Goal: Task Accomplishment & Management: Complete application form

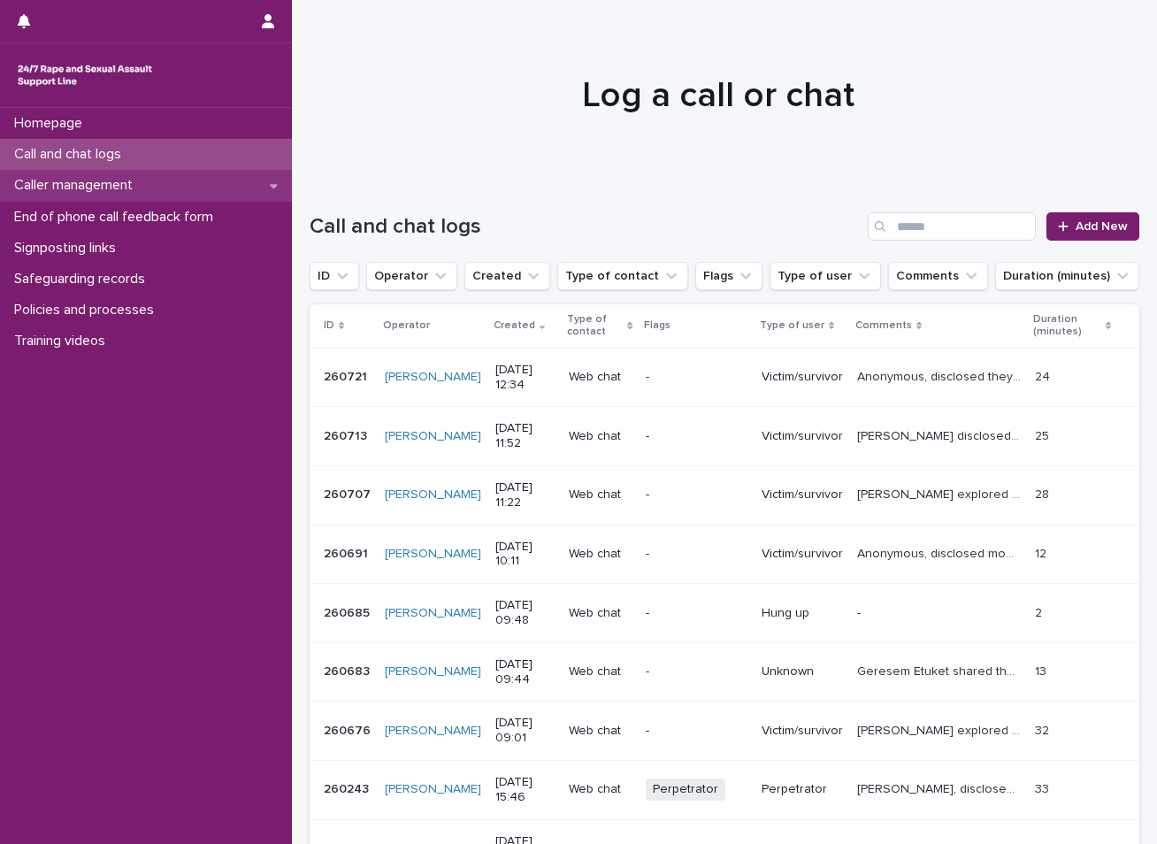
drag, startPoint x: 177, startPoint y: 164, endPoint x: 206, endPoint y: 173, distance: 30.5
click at [177, 164] on div "Call and chat logs" at bounding box center [146, 154] width 292 height 31
click at [1092, 220] on span "Add New" at bounding box center [1102, 226] width 52 height 12
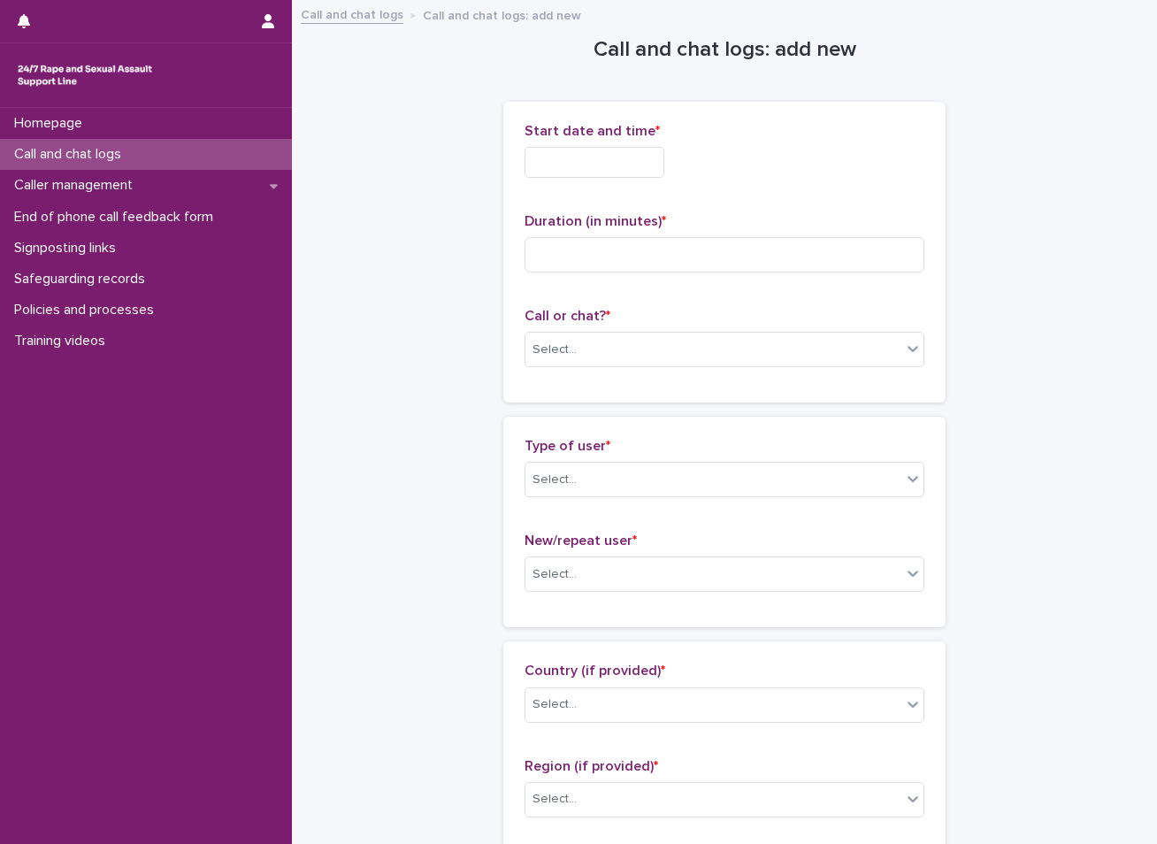
click at [621, 157] on input "text" at bounding box center [595, 162] width 140 height 31
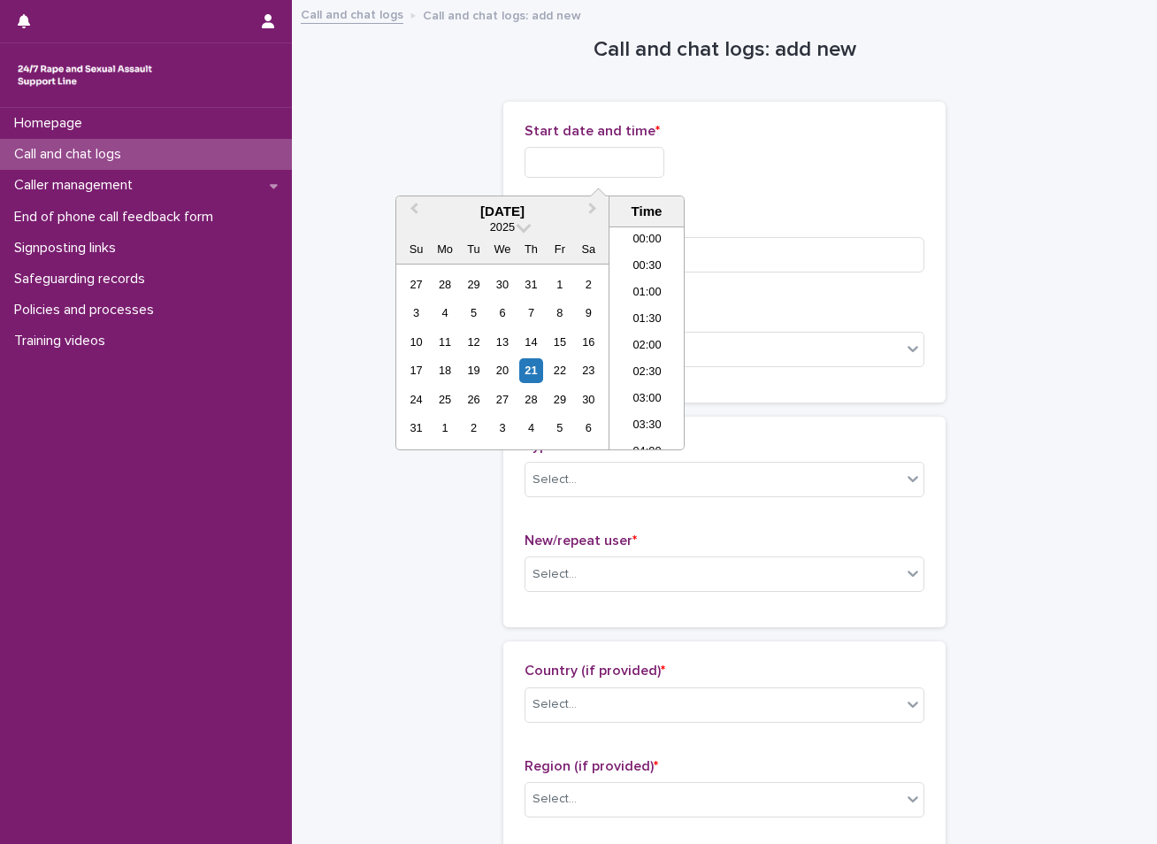
scroll to position [619, 0]
click at [527, 365] on div "21" at bounding box center [531, 370] width 24 height 24
click at [640, 357] on li "14:00" at bounding box center [647, 364] width 75 height 27
click at [631, 165] on input "**********" at bounding box center [595, 162] width 140 height 31
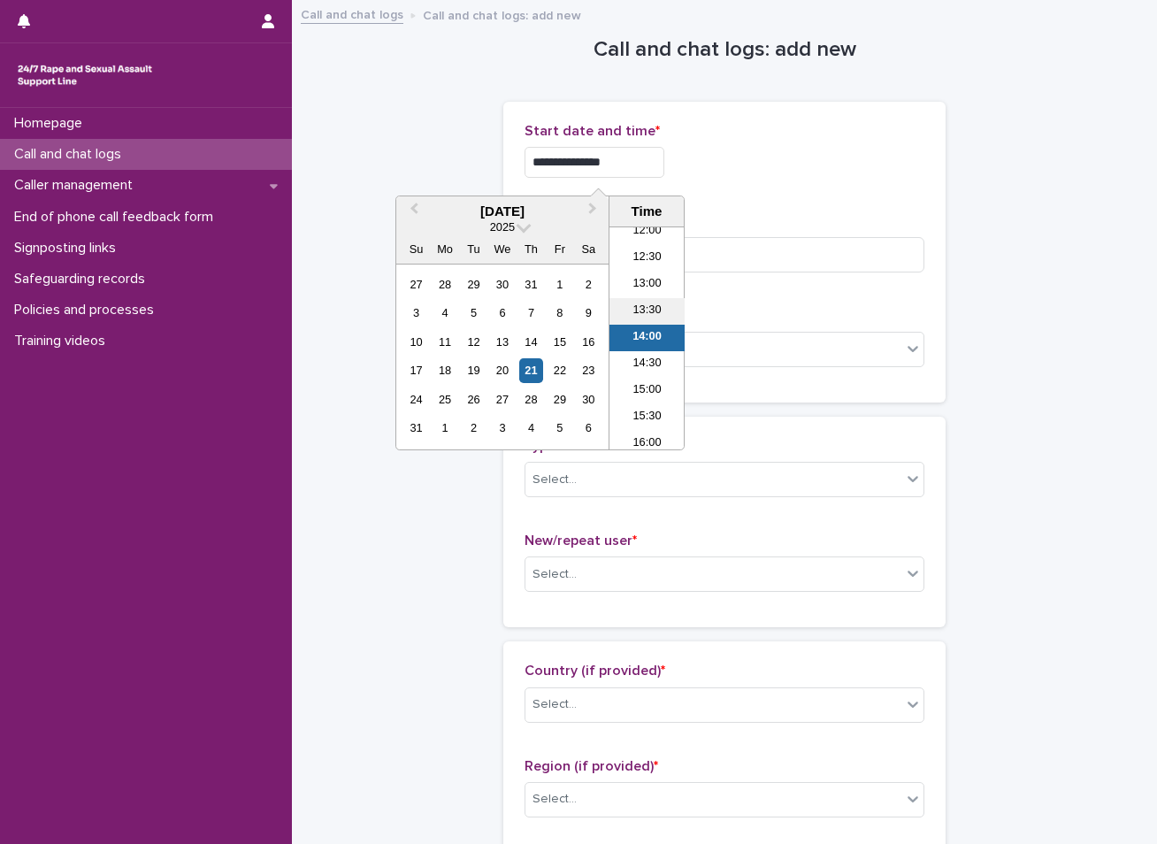
click at [644, 306] on li "13:30" at bounding box center [647, 311] width 75 height 27
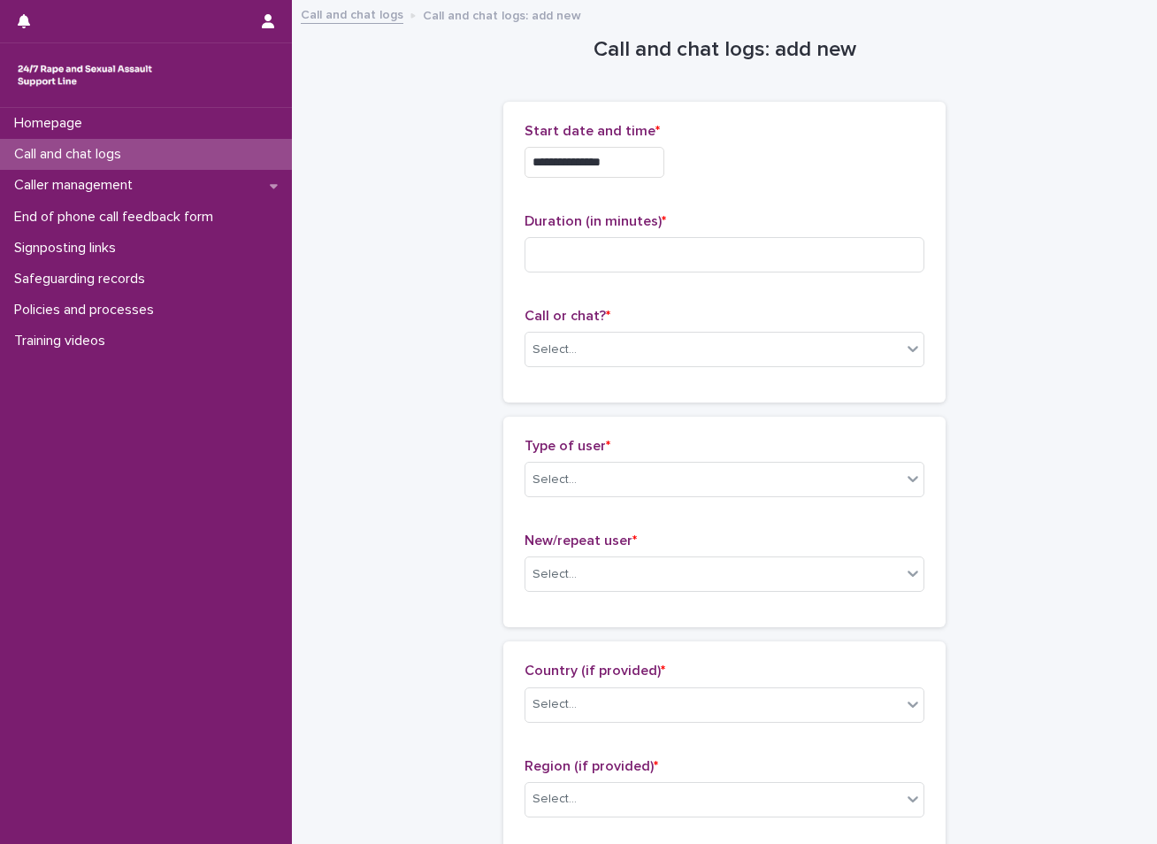
click at [620, 157] on input "**********" at bounding box center [595, 162] width 140 height 31
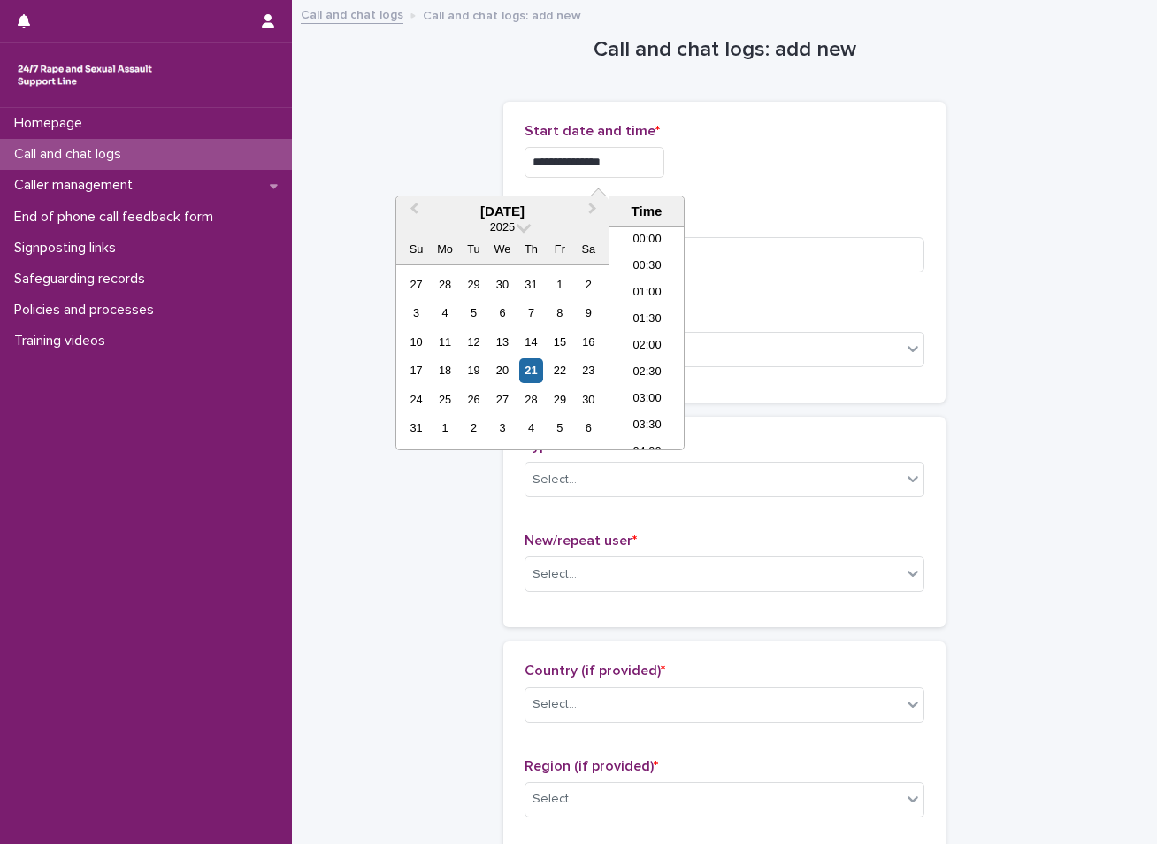
scroll to position [619, 0]
type input "**********"
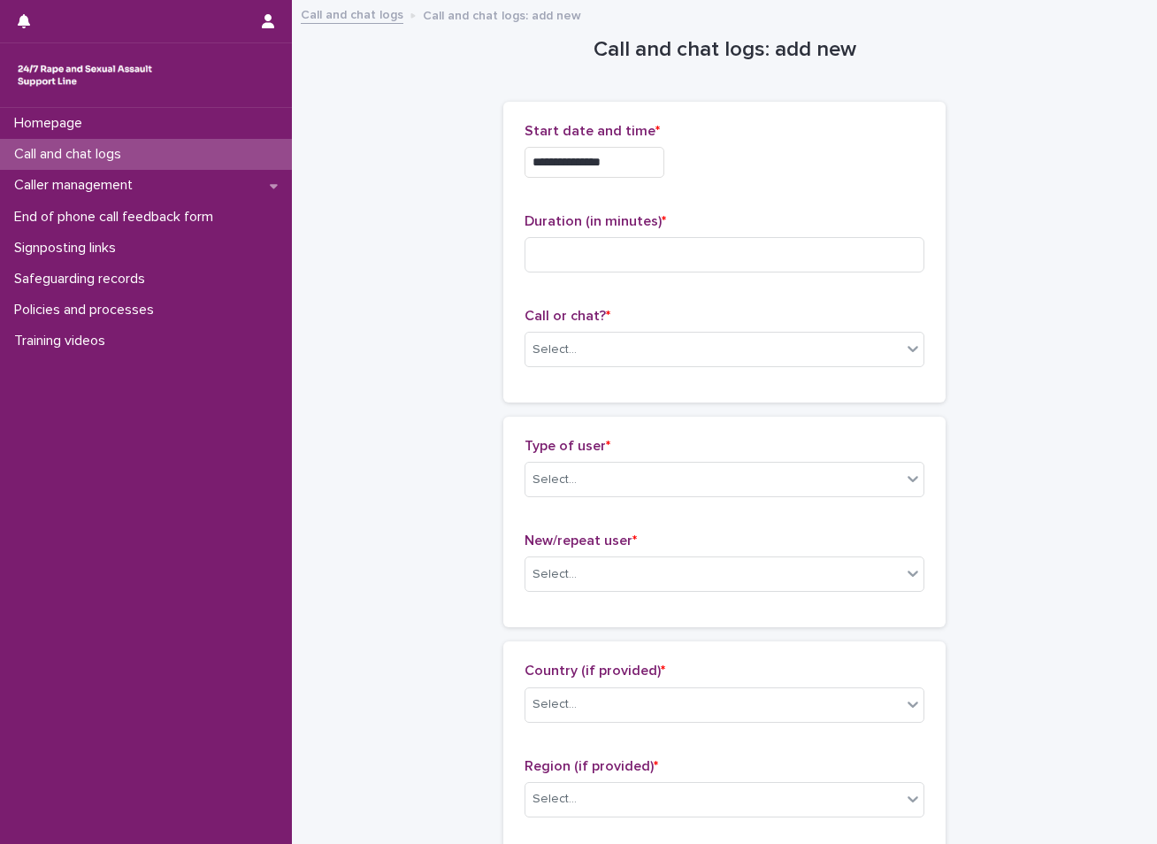
click at [602, 256] on input at bounding box center [725, 254] width 400 height 35
type input "*"
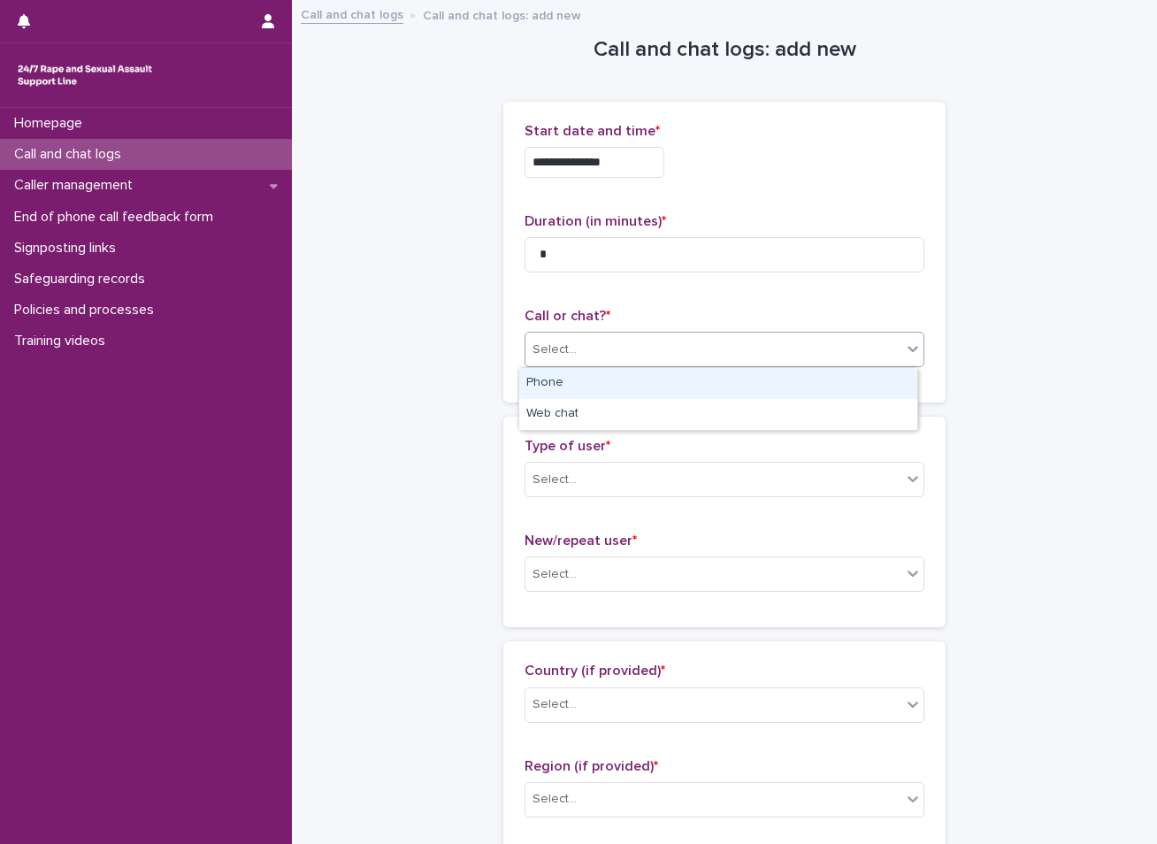
click at [595, 339] on div "Select..." at bounding box center [714, 349] width 376 height 29
click at [585, 393] on div "Phone" at bounding box center [718, 383] width 398 height 31
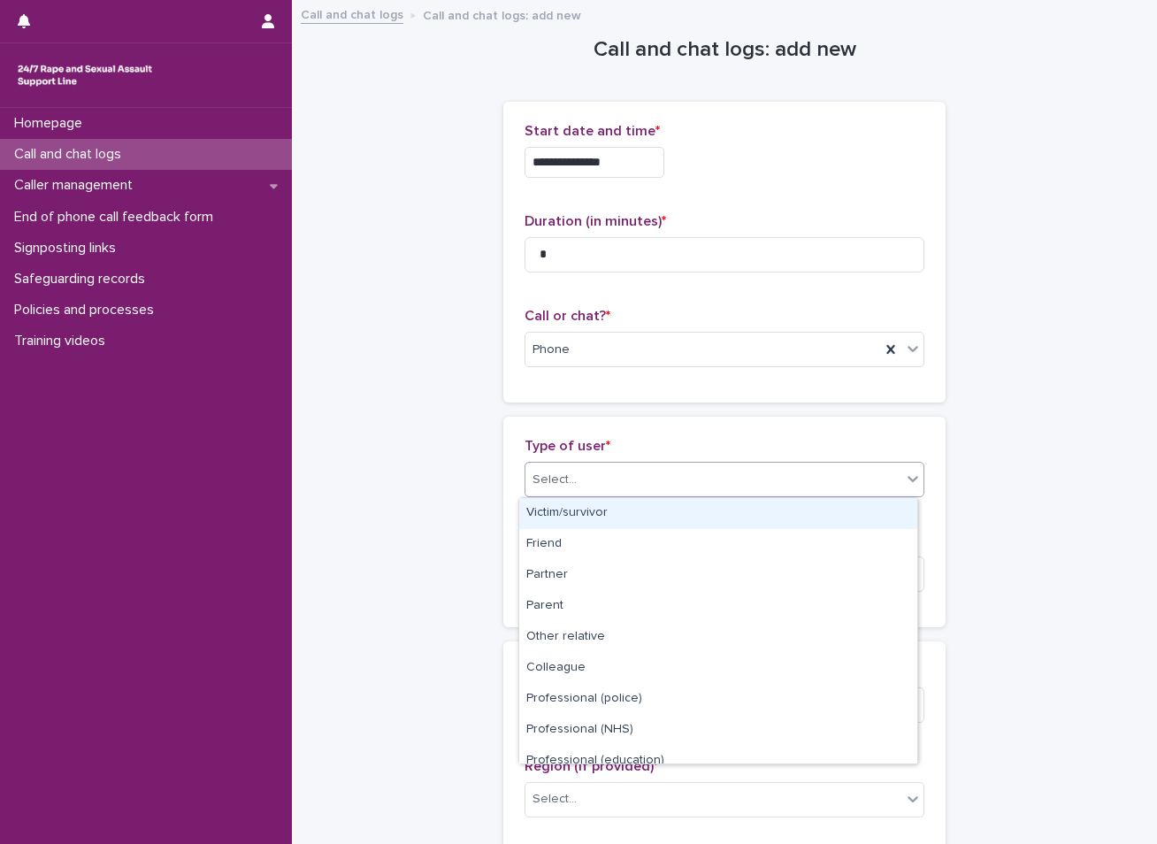
click at [588, 492] on div "Select..." at bounding box center [714, 479] width 376 height 29
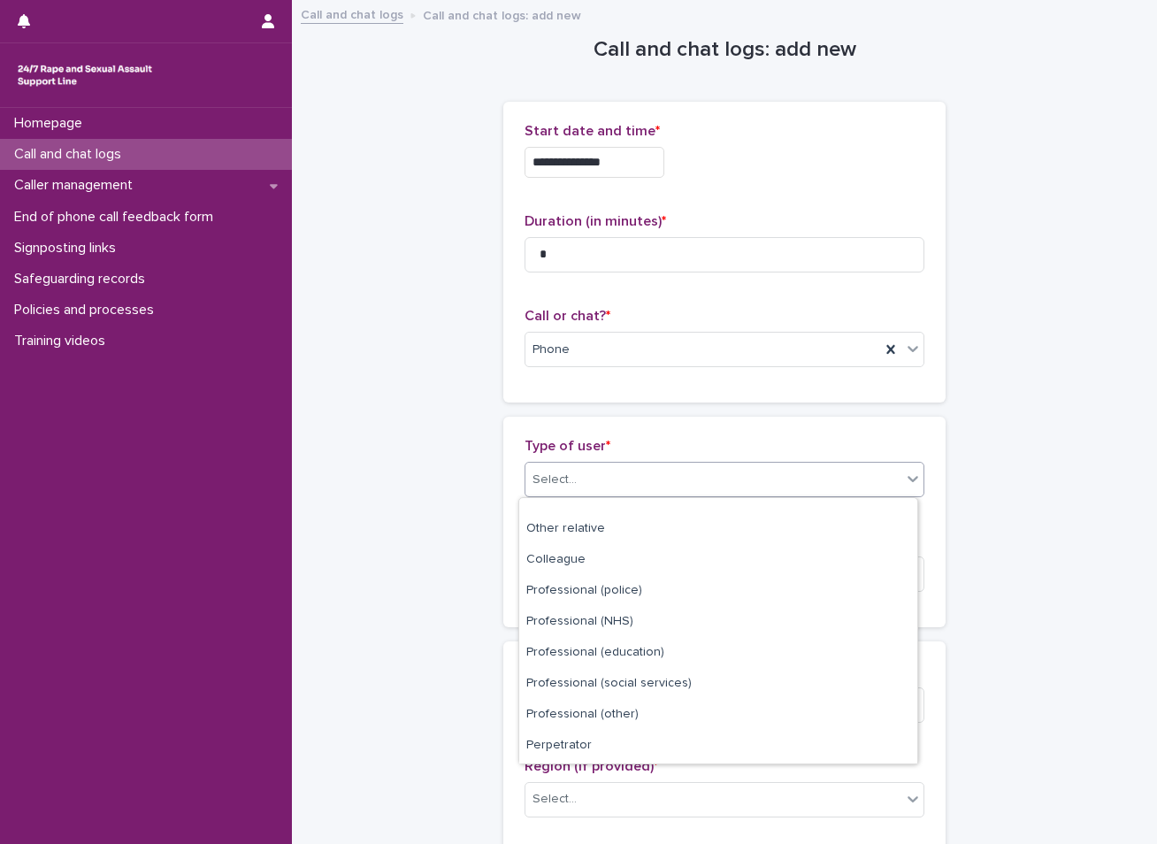
scroll to position [199, 0]
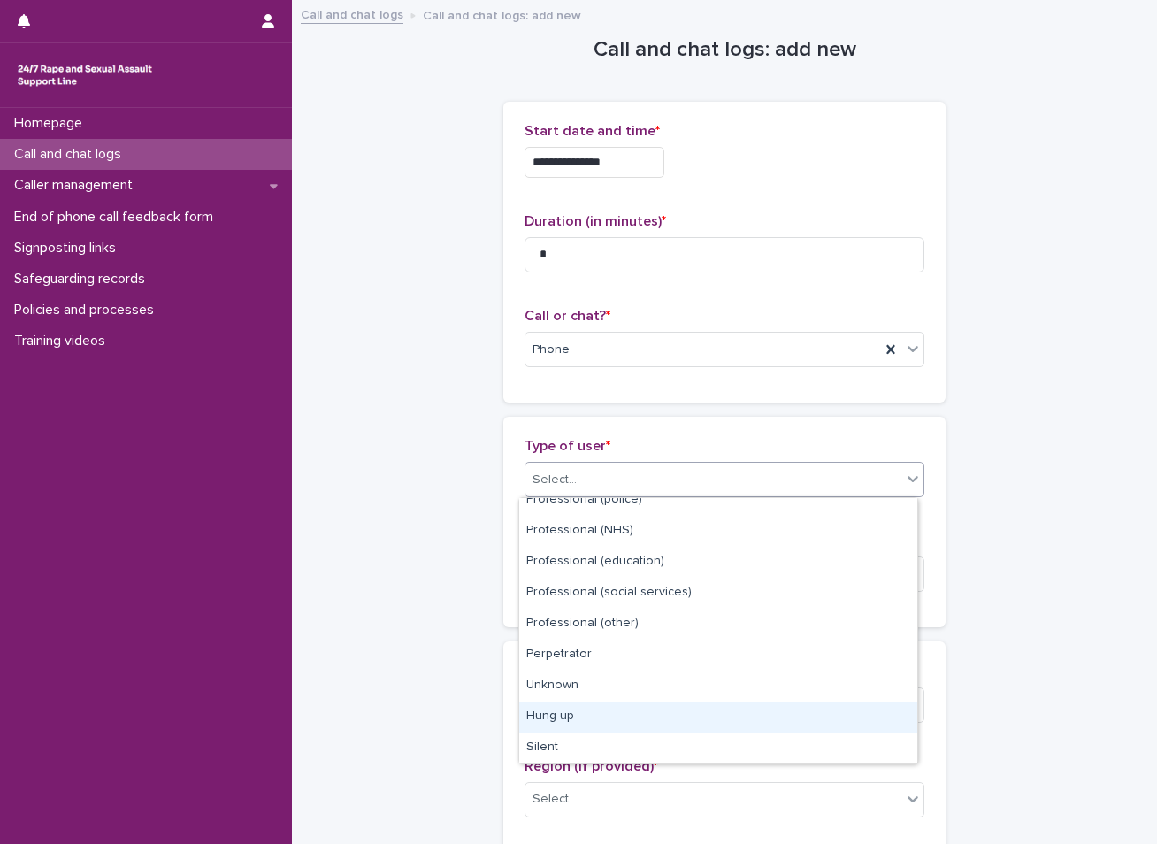
click at [601, 719] on div "Hung up" at bounding box center [718, 717] width 398 height 31
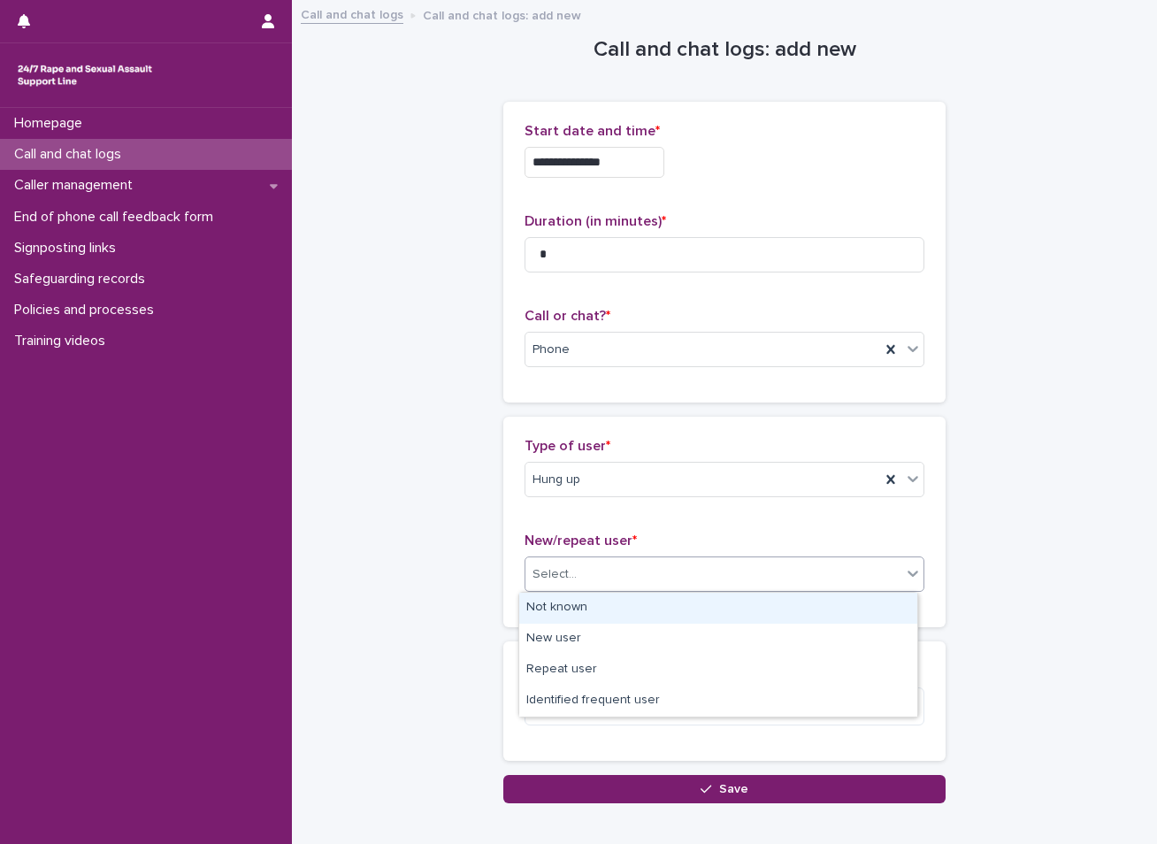
click at [630, 568] on div "Select..." at bounding box center [714, 574] width 376 height 29
click at [593, 616] on div "Not known" at bounding box center [718, 608] width 398 height 31
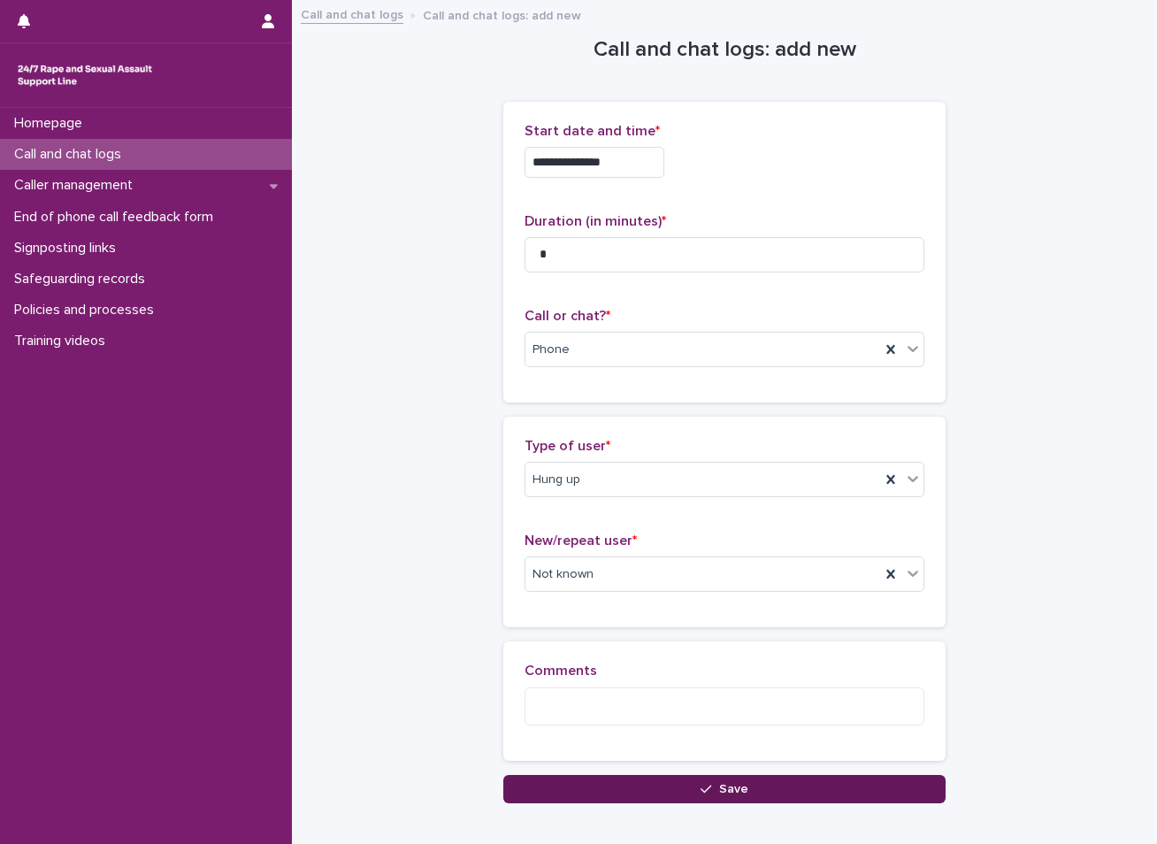
click at [603, 787] on button "Save" at bounding box center [724, 789] width 442 height 28
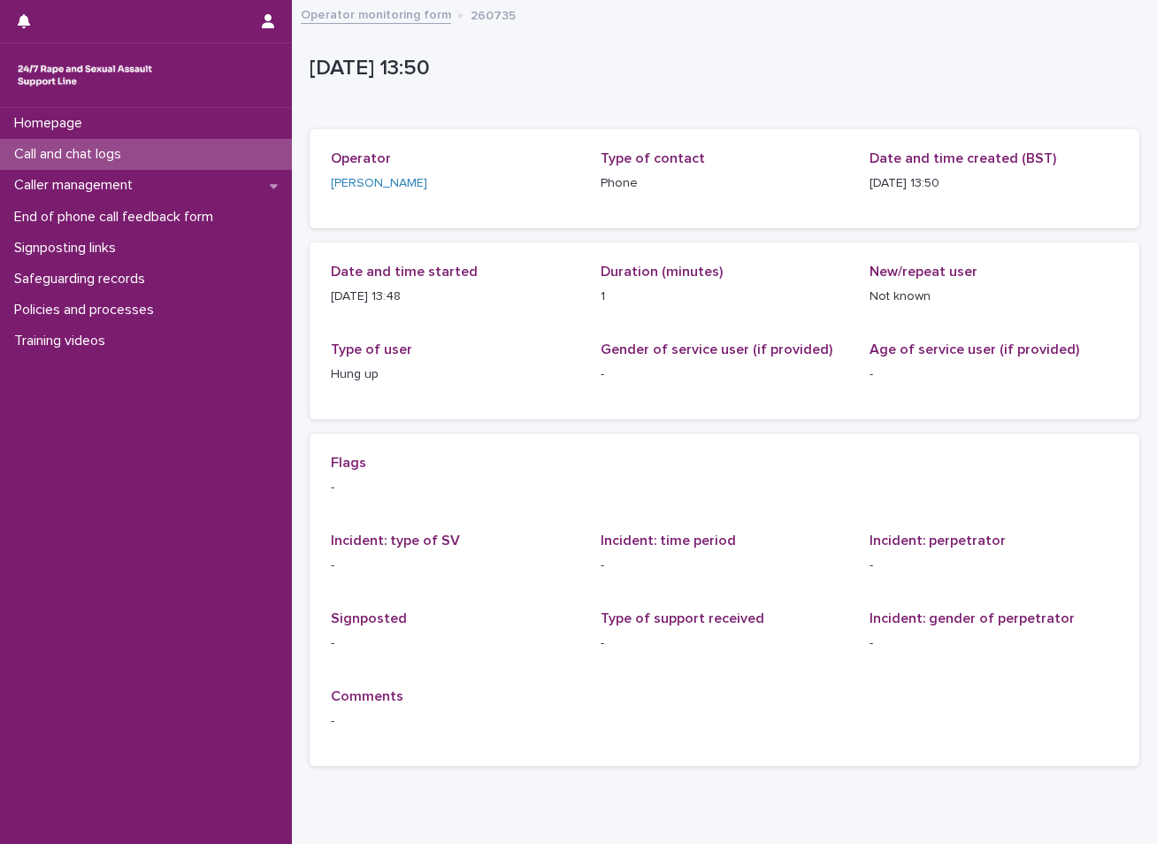
click at [135, 150] on p "Call and chat logs" at bounding box center [71, 154] width 128 height 17
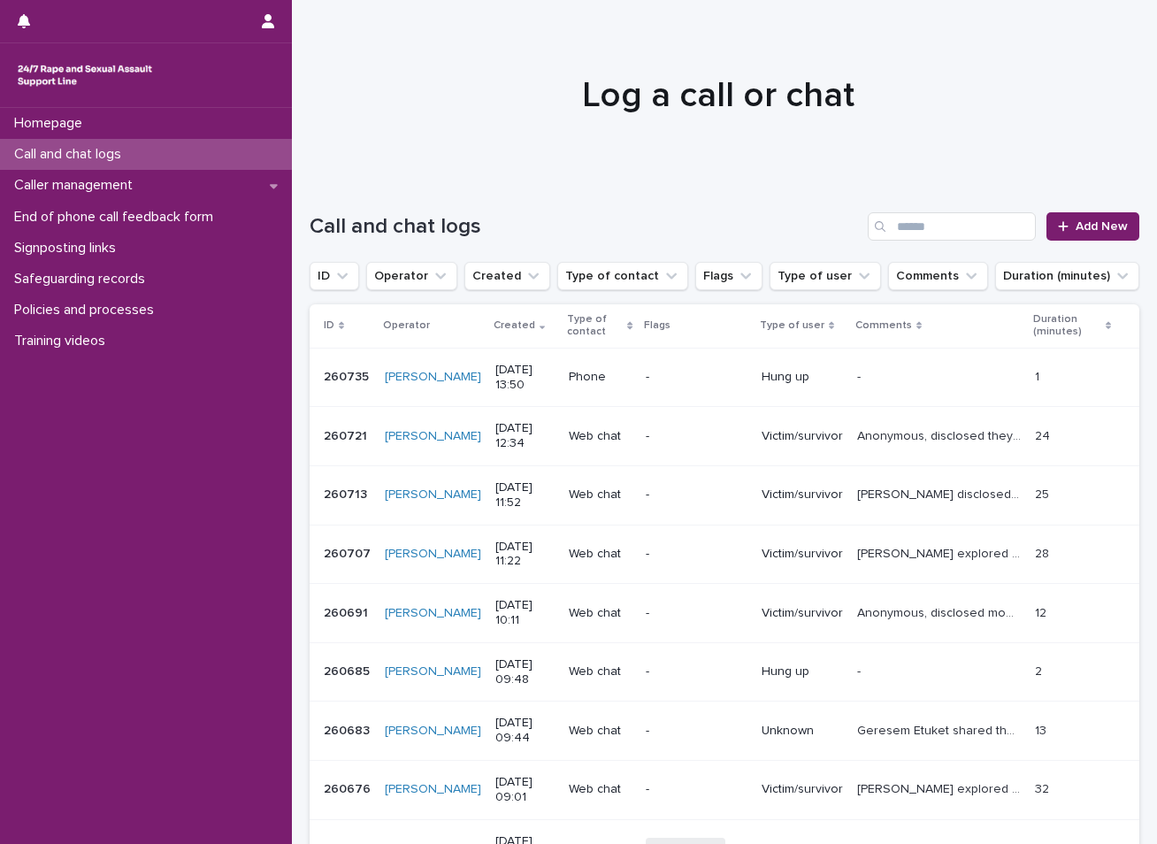
click at [148, 387] on div "Homepage Call and chat logs Caller management End of phone call feedback form S…" at bounding box center [146, 476] width 292 height 736
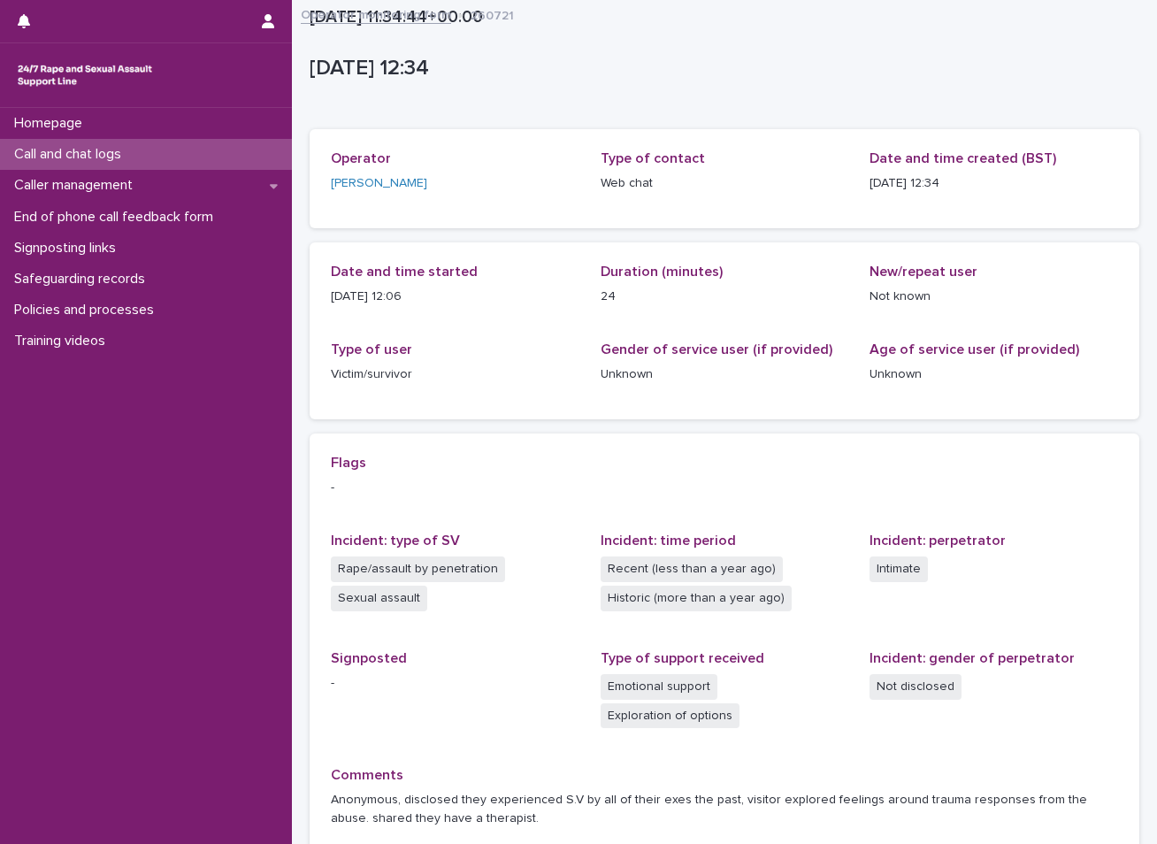
scroll to position [173, 0]
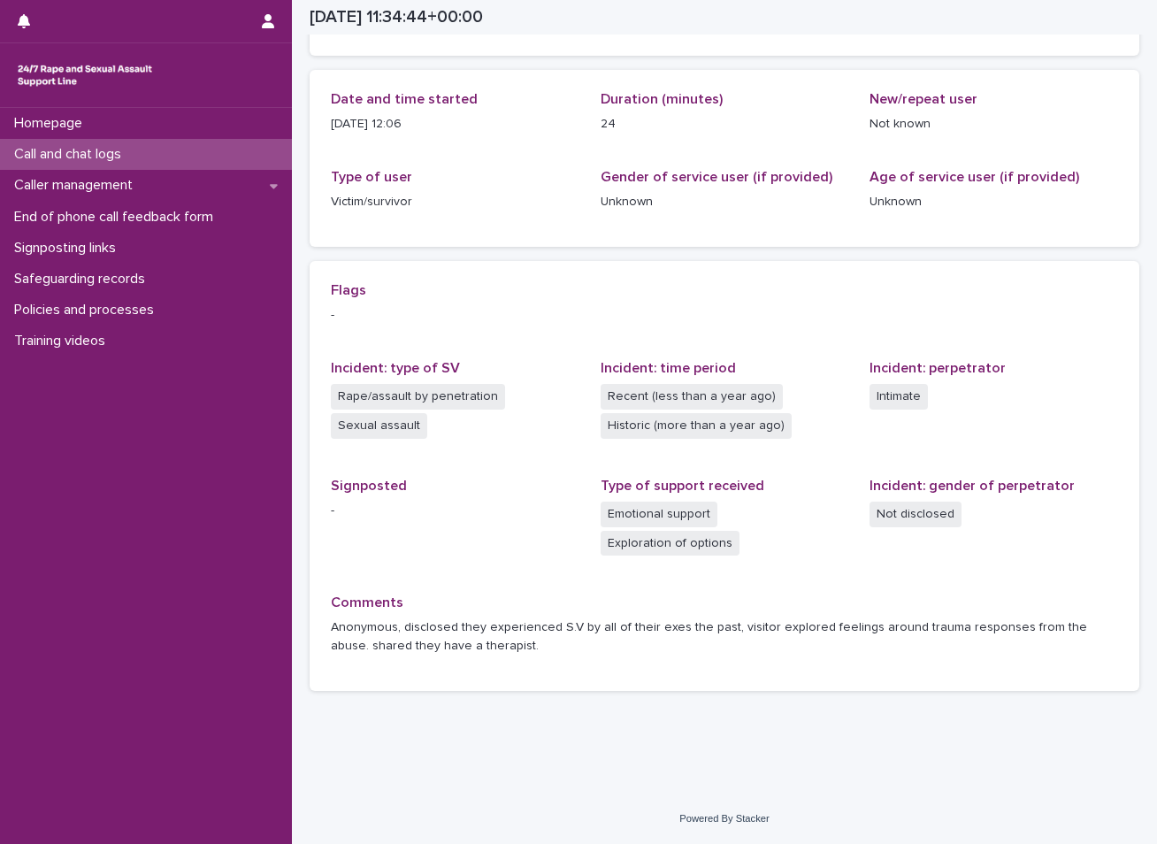
click at [225, 146] on div "Call and chat logs" at bounding box center [146, 154] width 292 height 31
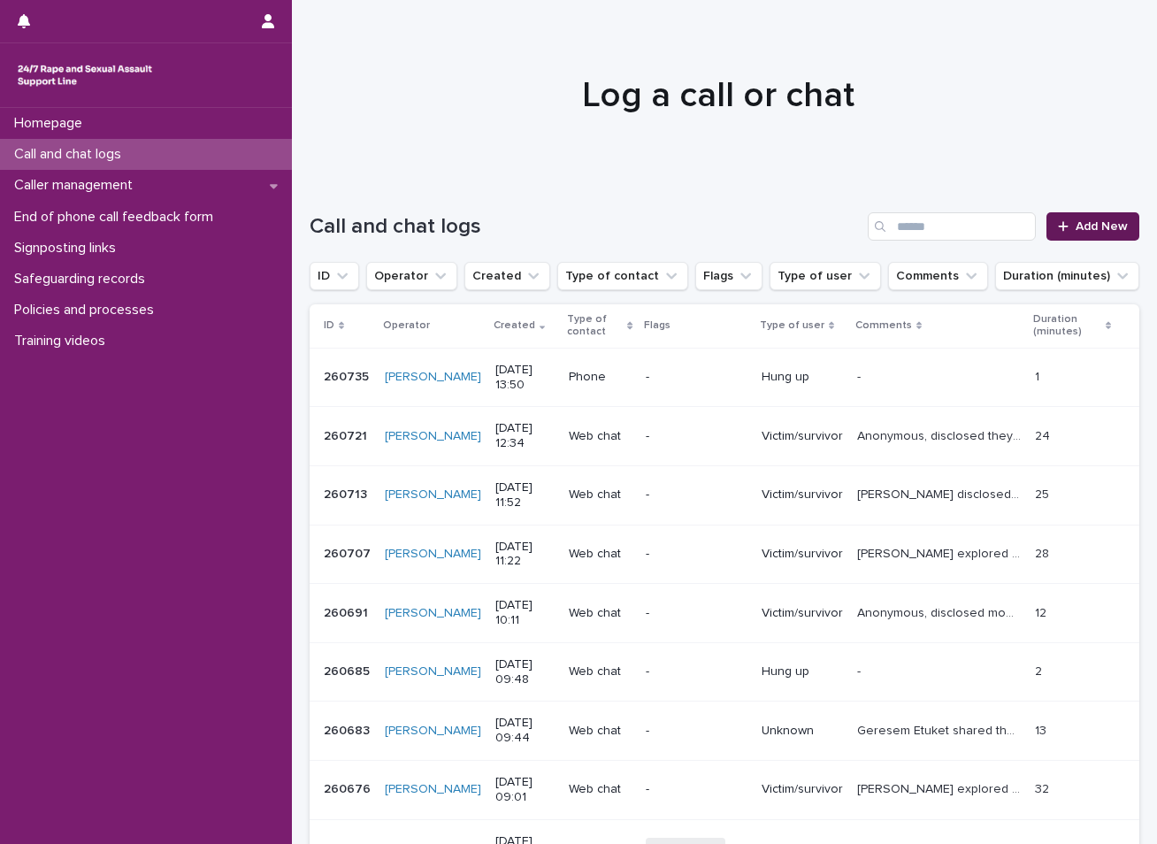
click at [1084, 232] on span "Add New" at bounding box center [1102, 226] width 52 height 12
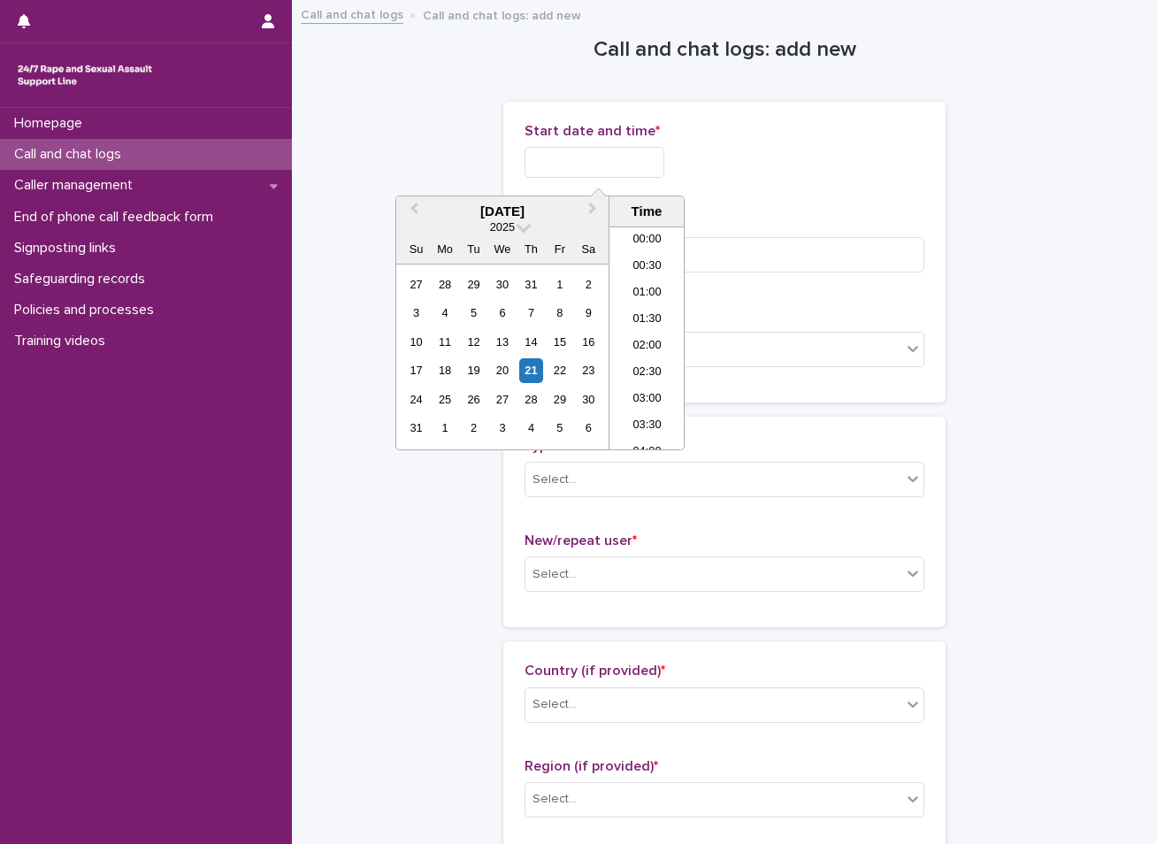
click at [634, 170] on input "text" at bounding box center [595, 162] width 140 height 31
click at [536, 375] on div "21" at bounding box center [531, 370] width 24 height 24
click at [640, 312] on li "13:30" at bounding box center [647, 311] width 75 height 27
click at [624, 157] on input "**********" at bounding box center [595, 162] width 140 height 31
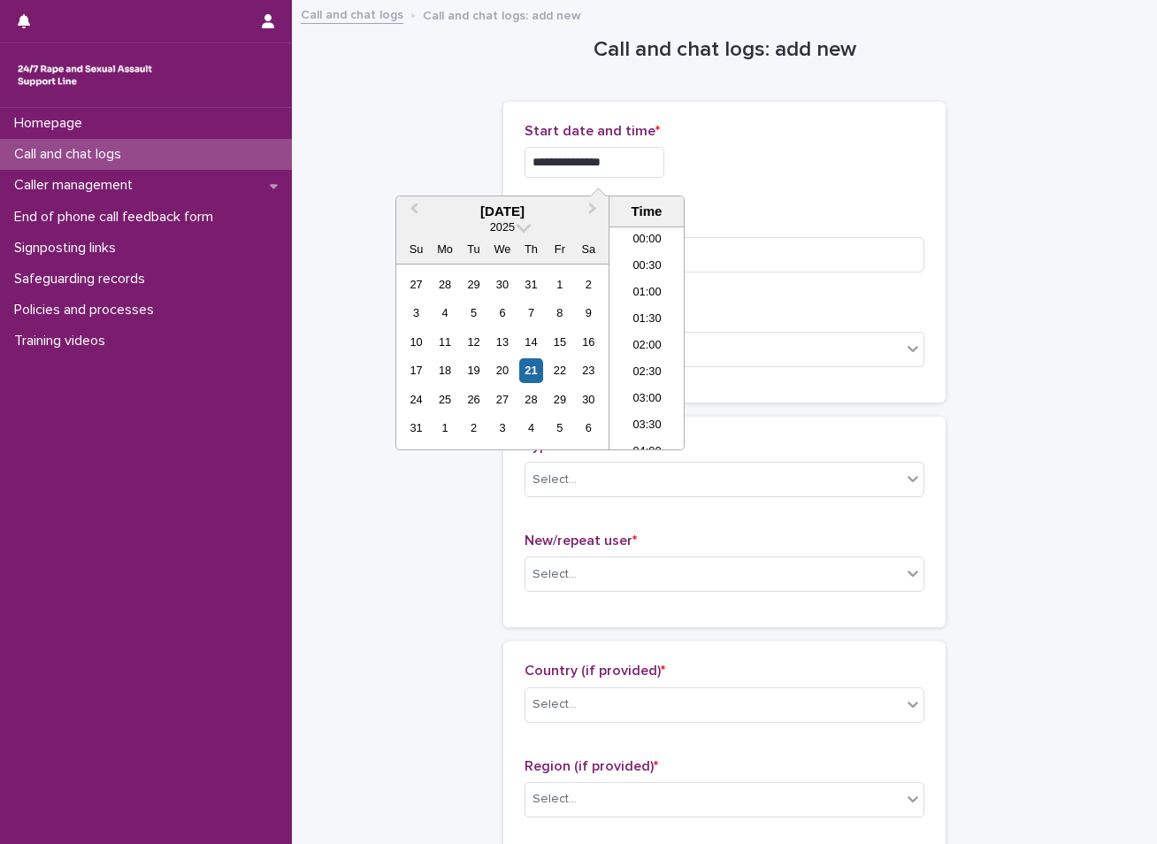
scroll to position [619, 0]
type input "**********"
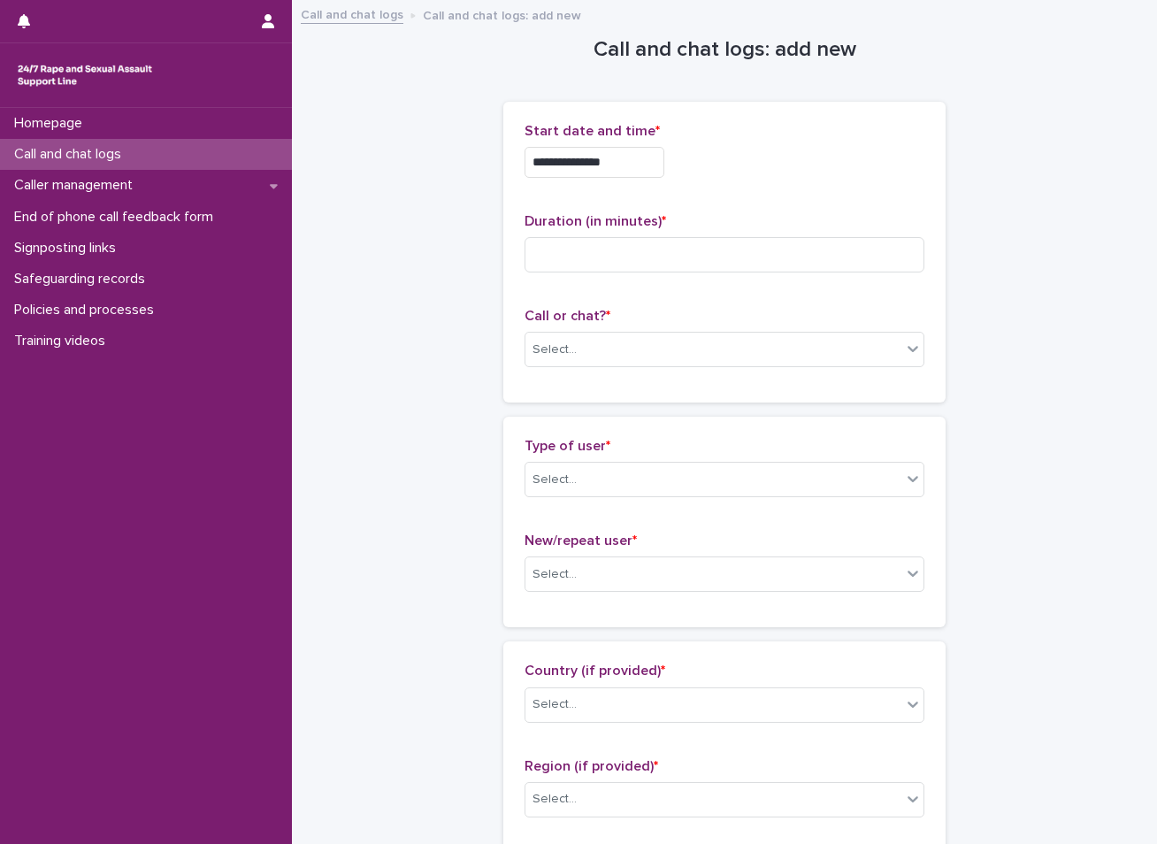
click at [582, 255] on input at bounding box center [725, 254] width 400 height 35
type input "**"
click at [579, 350] on div "Select..." at bounding box center [714, 349] width 376 height 29
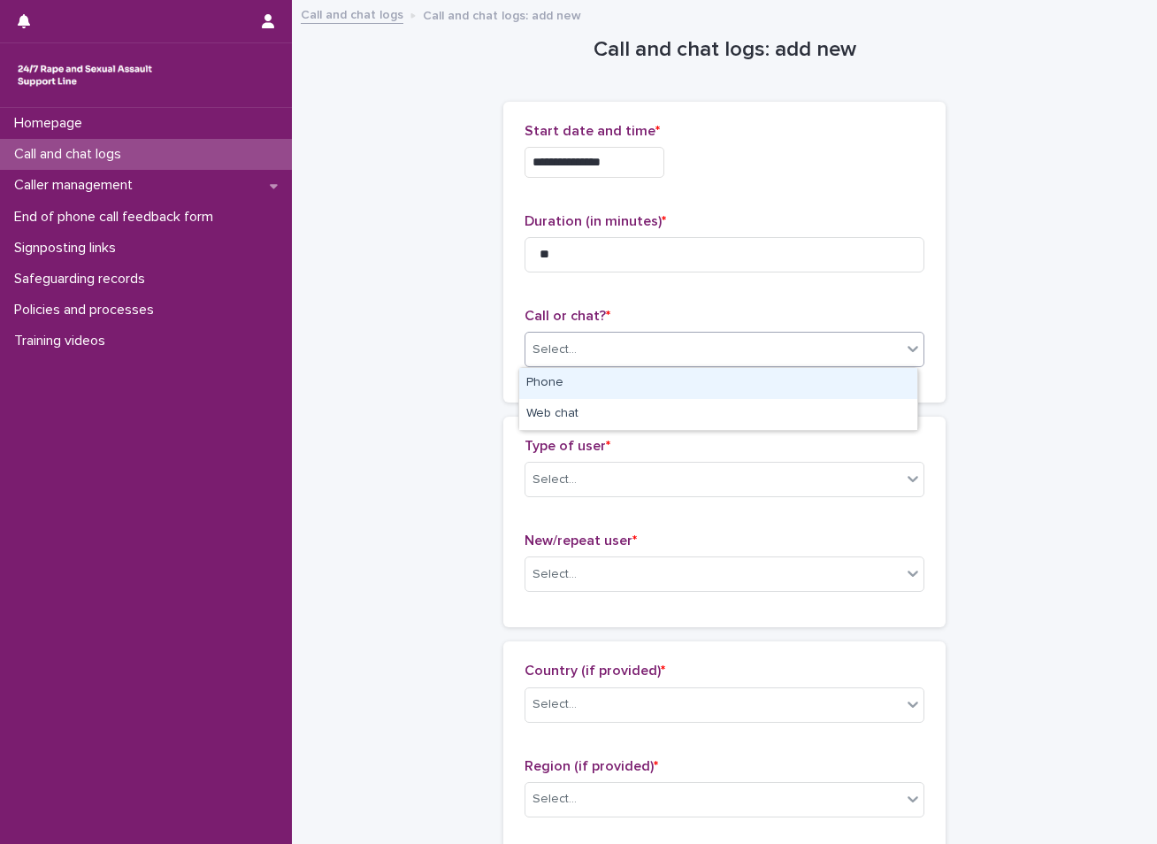
click at [555, 389] on div "Phone" at bounding box center [718, 383] width 398 height 31
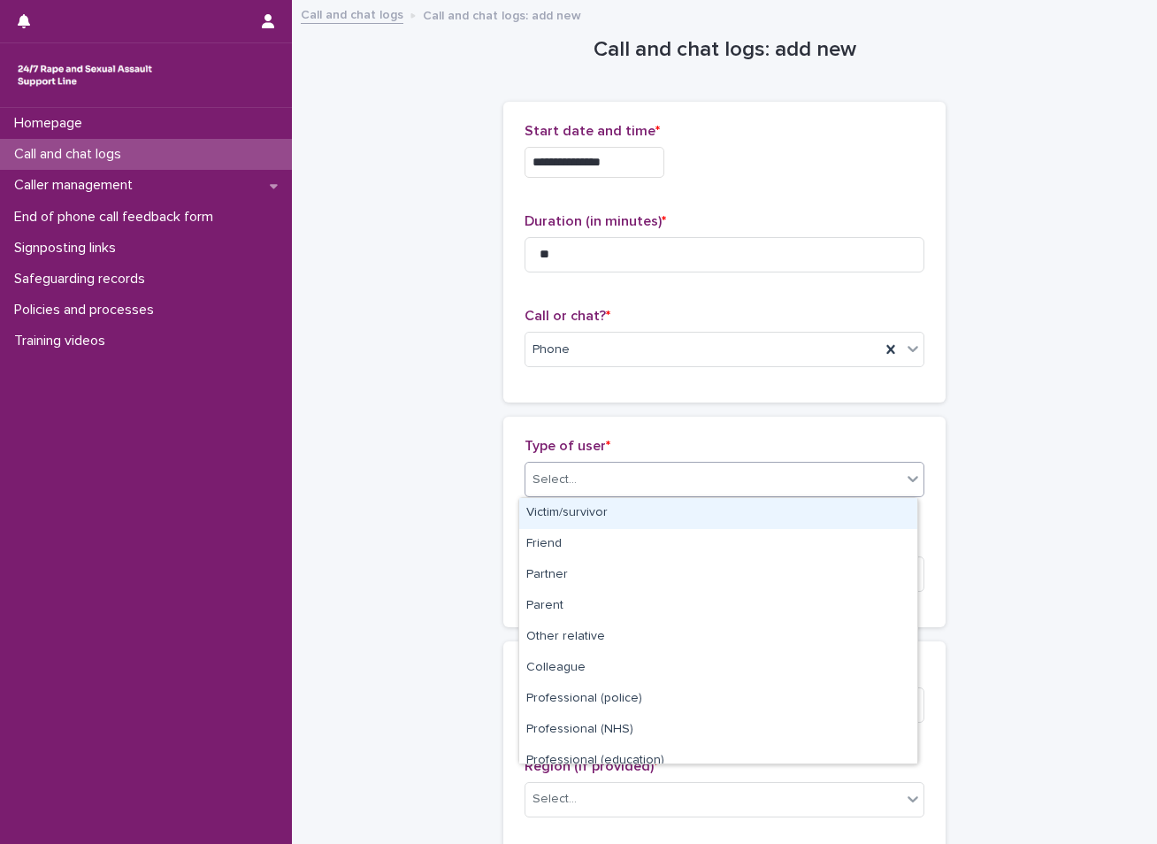
click at [537, 475] on div "Select..." at bounding box center [555, 480] width 44 height 19
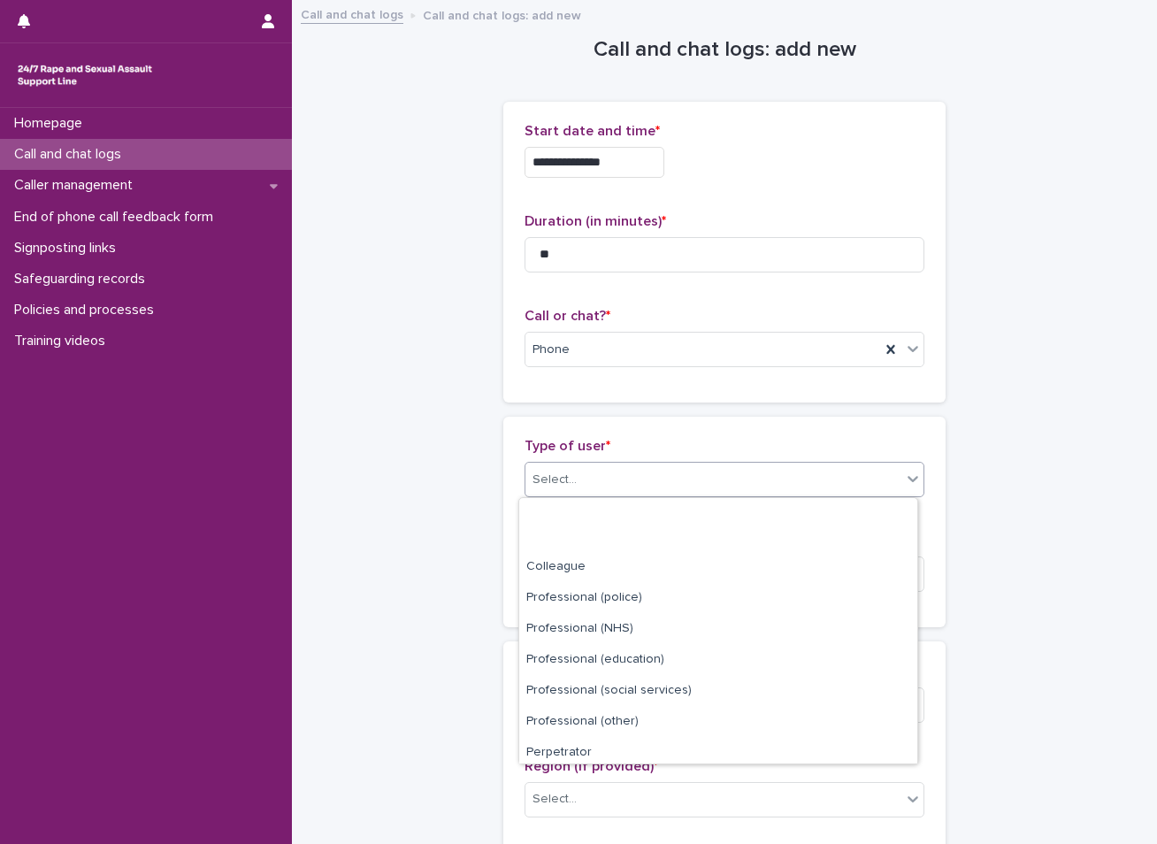
scroll to position [199, 0]
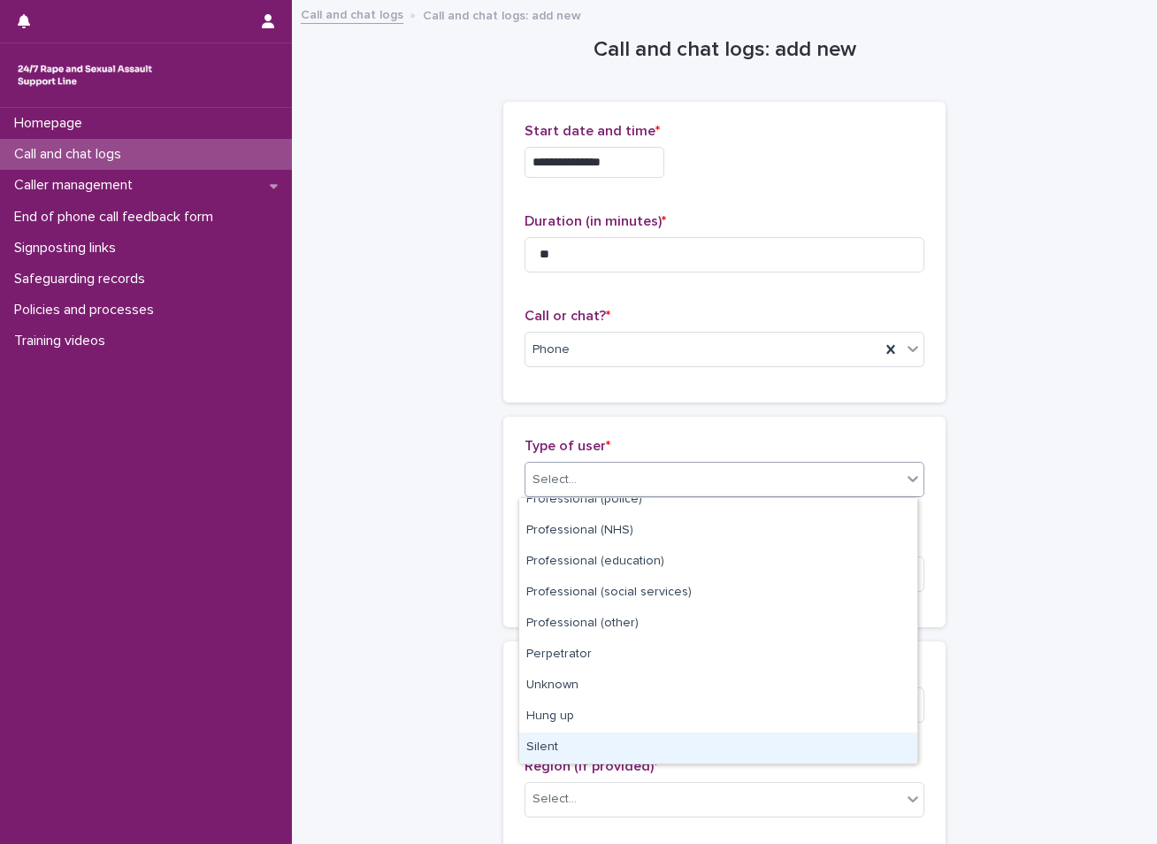
click at [573, 740] on div "Silent" at bounding box center [718, 748] width 398 height 31
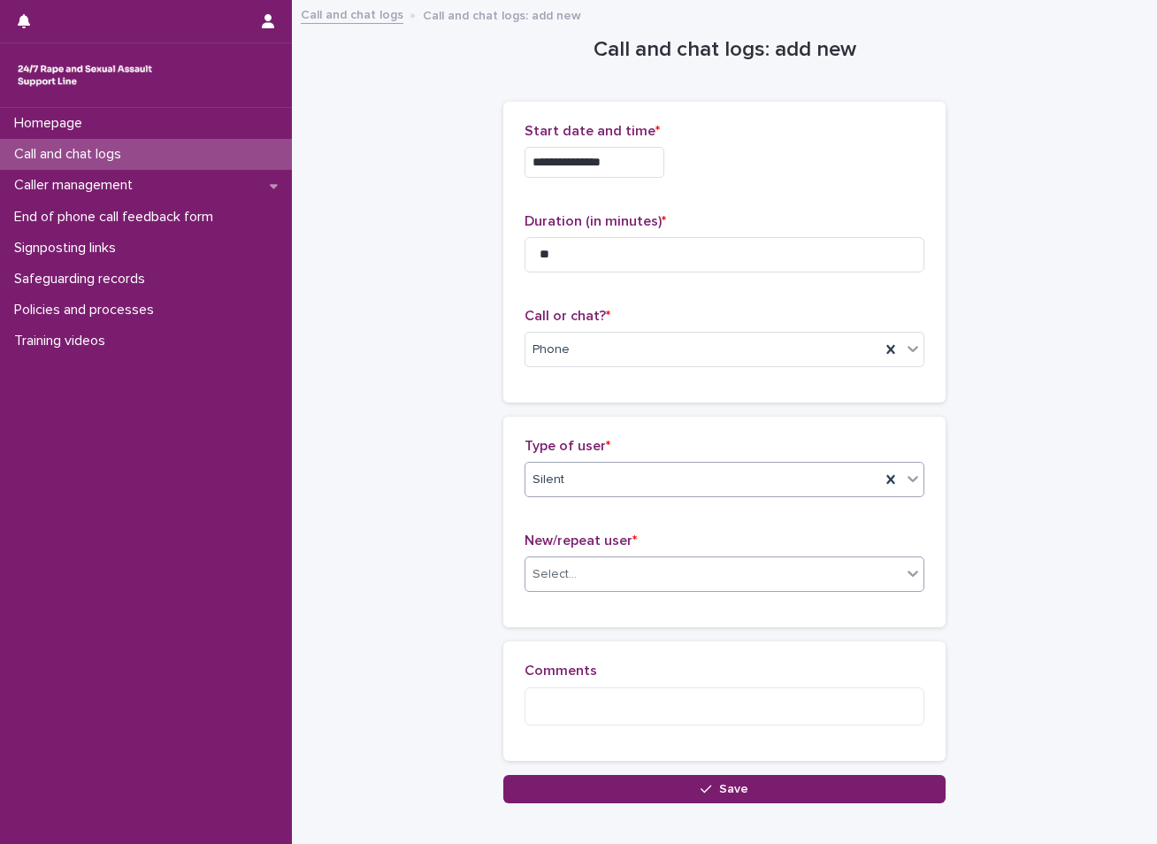
click at [548, 564] on div "Select..." at bounding box center [714, 574] width 376 height 29
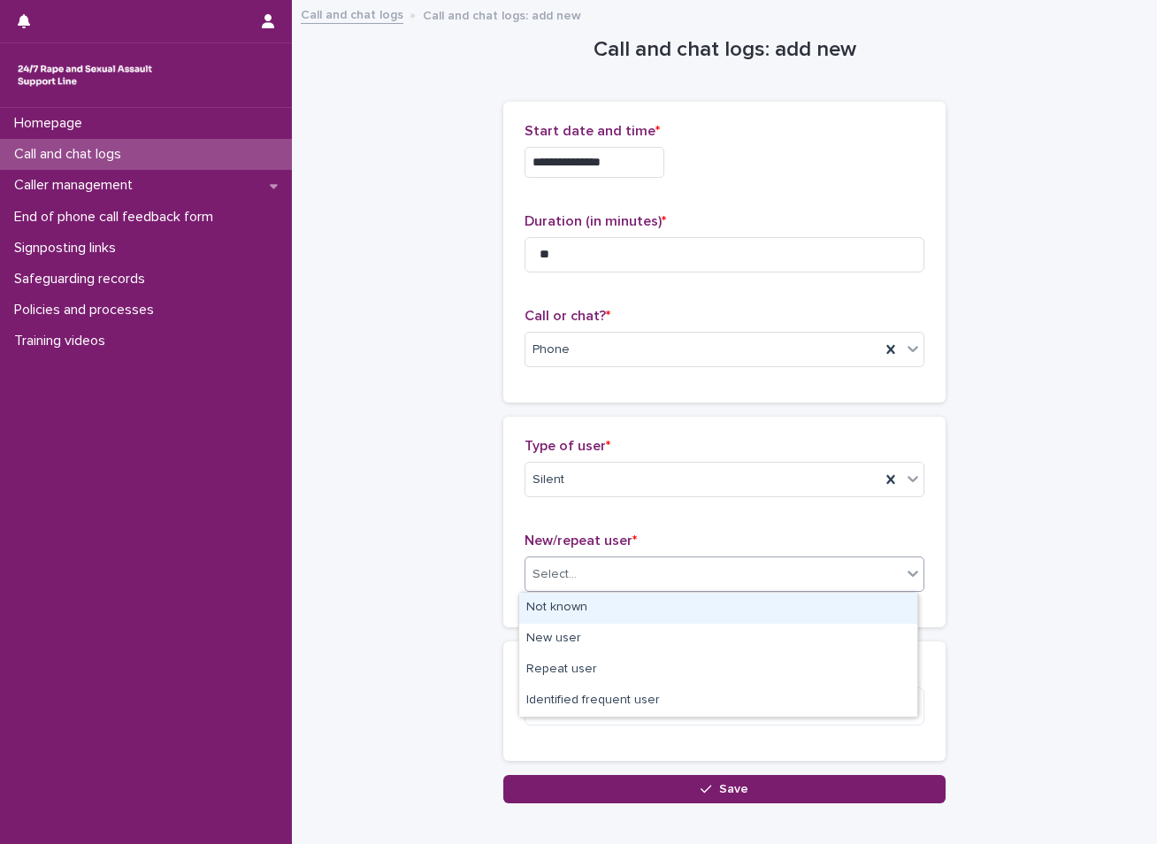
click at [549, 606] on div "Not known" at bounding box center [718, 608] width 398 height 31
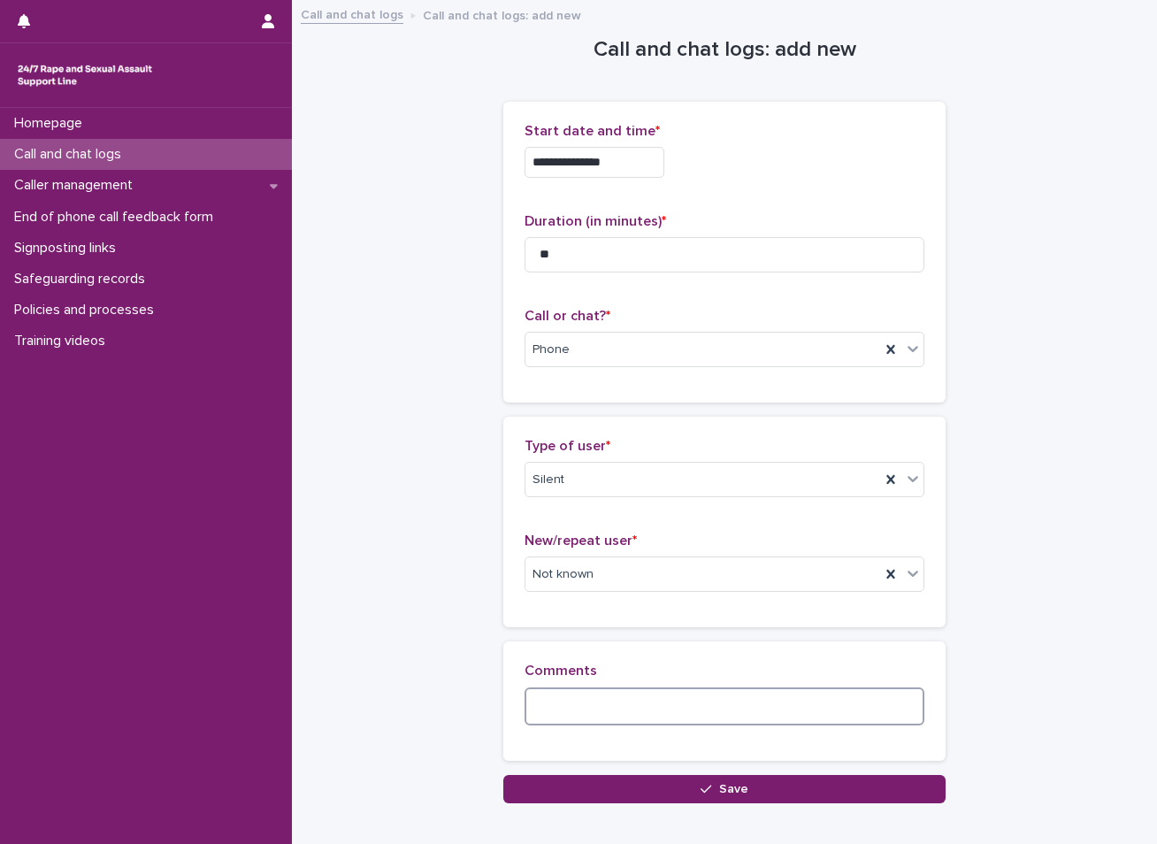
click at [579, 703] on textarea at bounding box center [725, 706] width 400 height 38
type textarea "*"
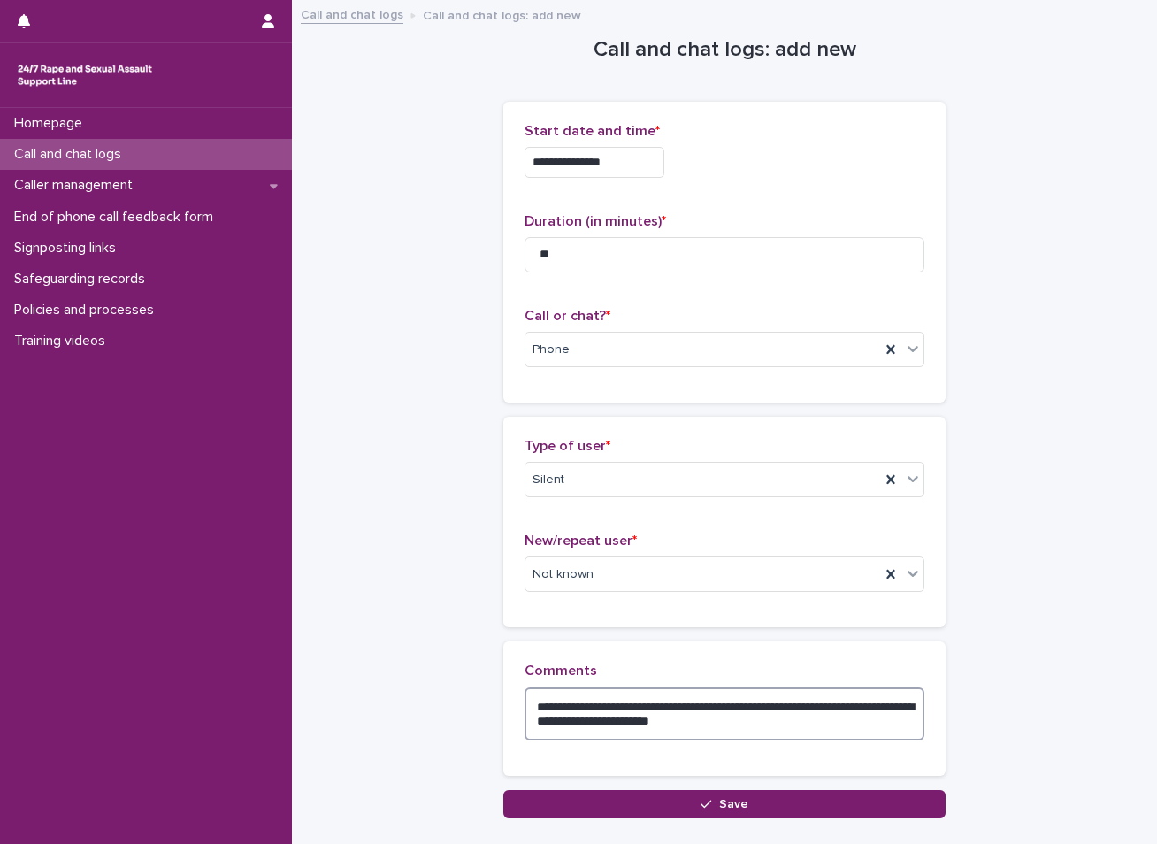
click at [880, 707] on textarea "**********" at bounding box center [725, 713] width 400 height 53
click at [798, 719] on textarea "**********" at bounding box center [725, 713] width 400 height 53
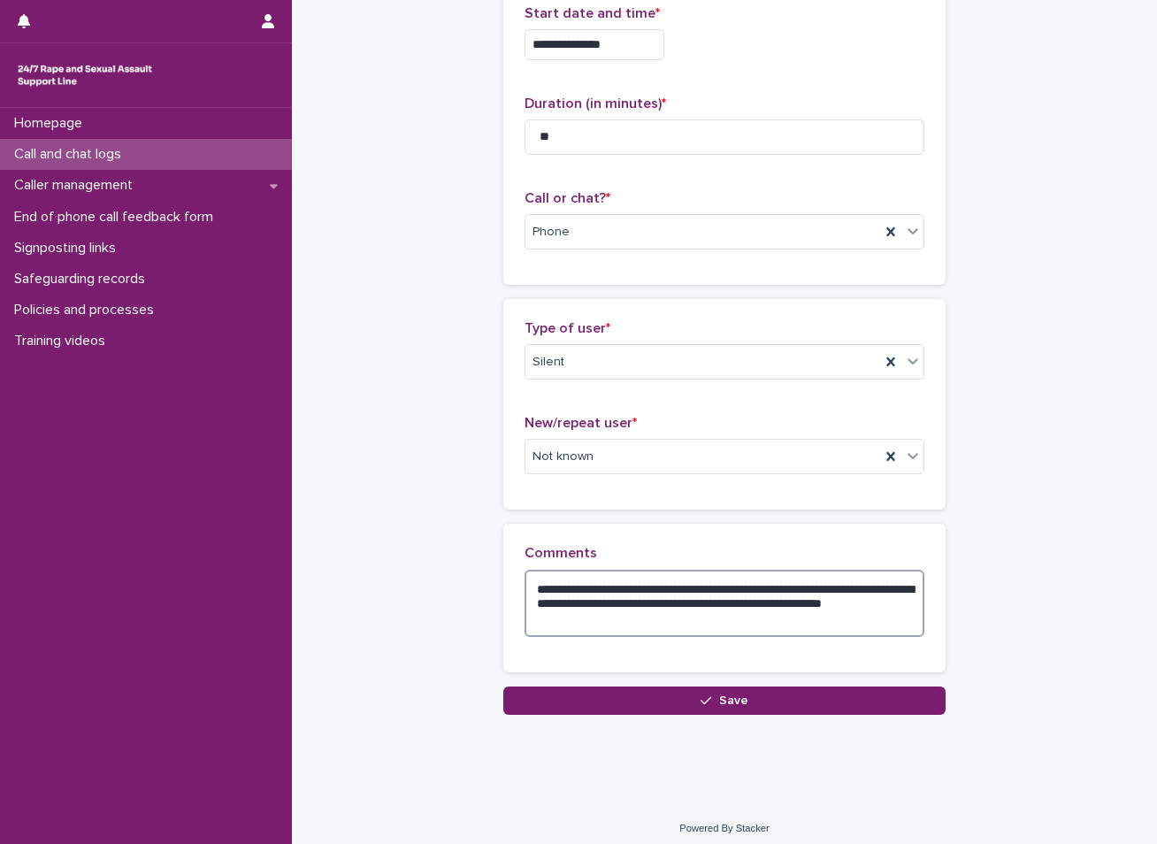
scroll to position [127, 0]
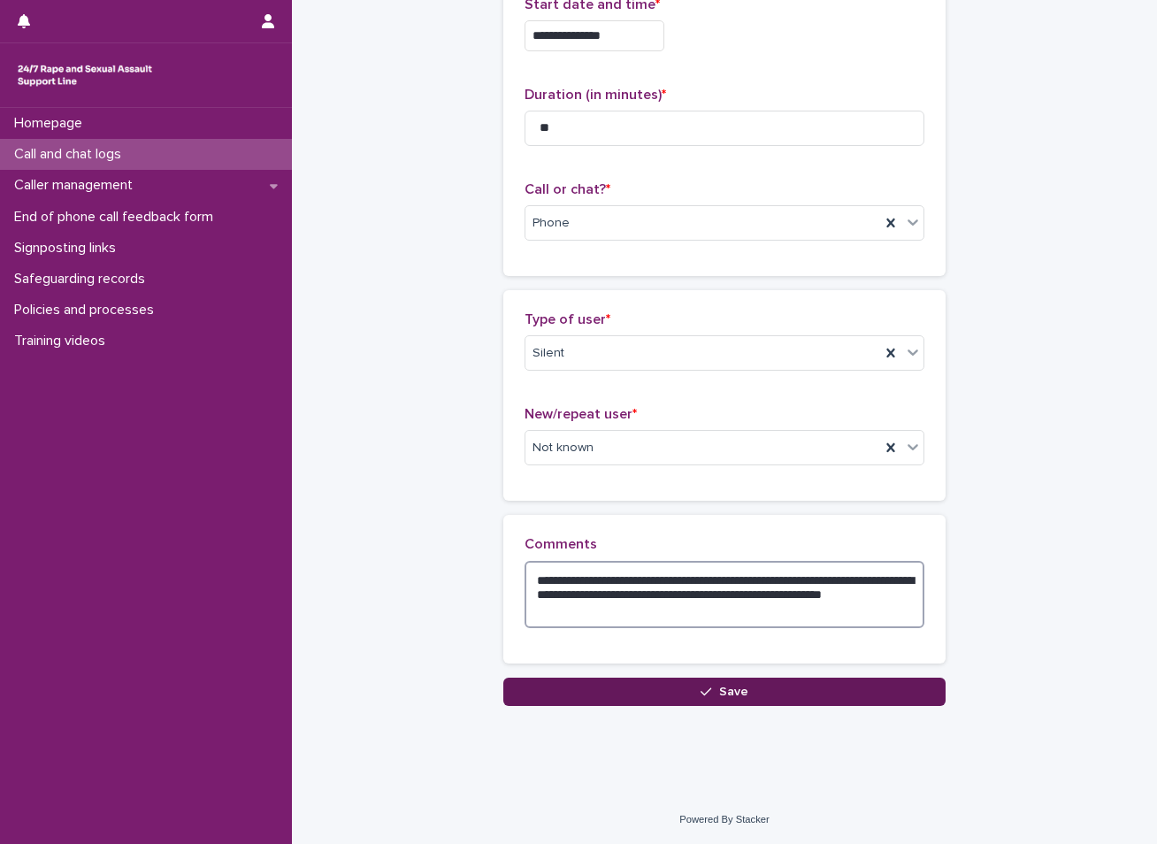
type textarea "**********"
click at [701, 686] on icon "button" at bounding box center [706, 692] width 11 height 12
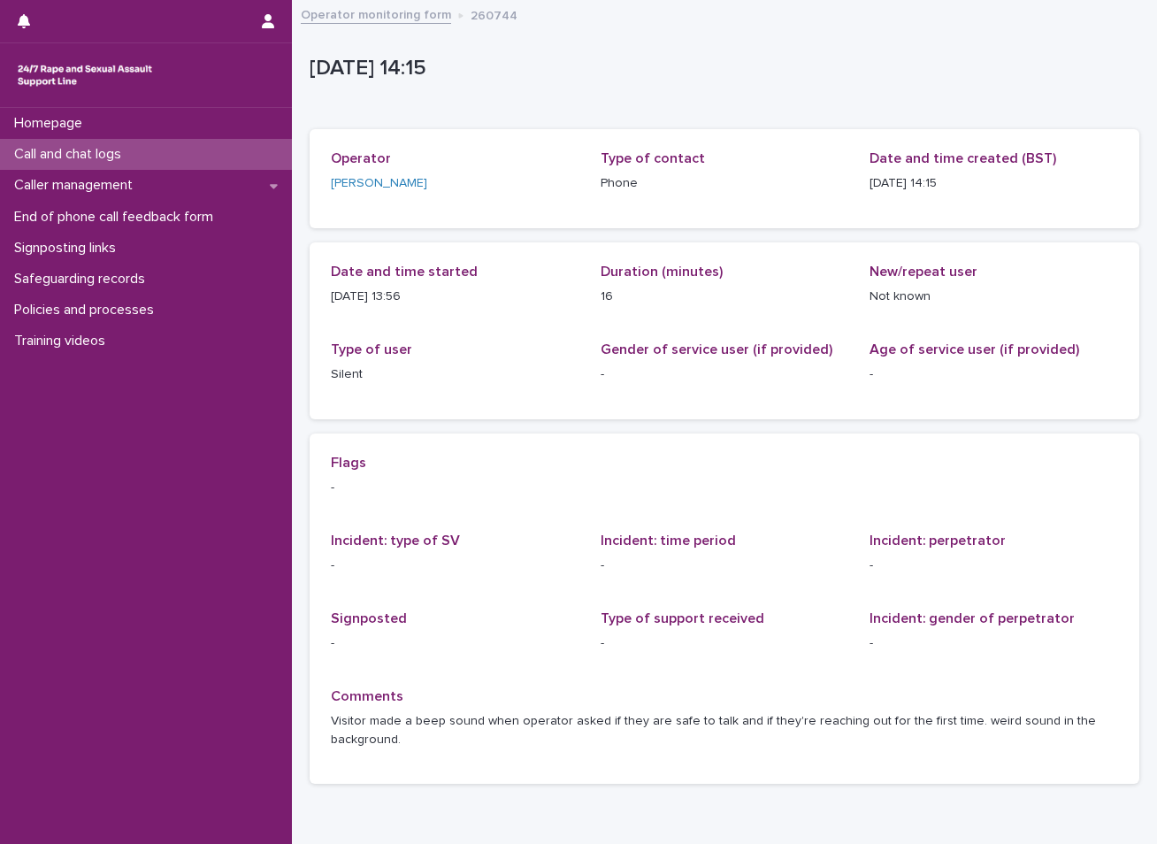
click at [83, 150] on p "Call and chat logs" at bounding box center [71, 154] width 128 height 17
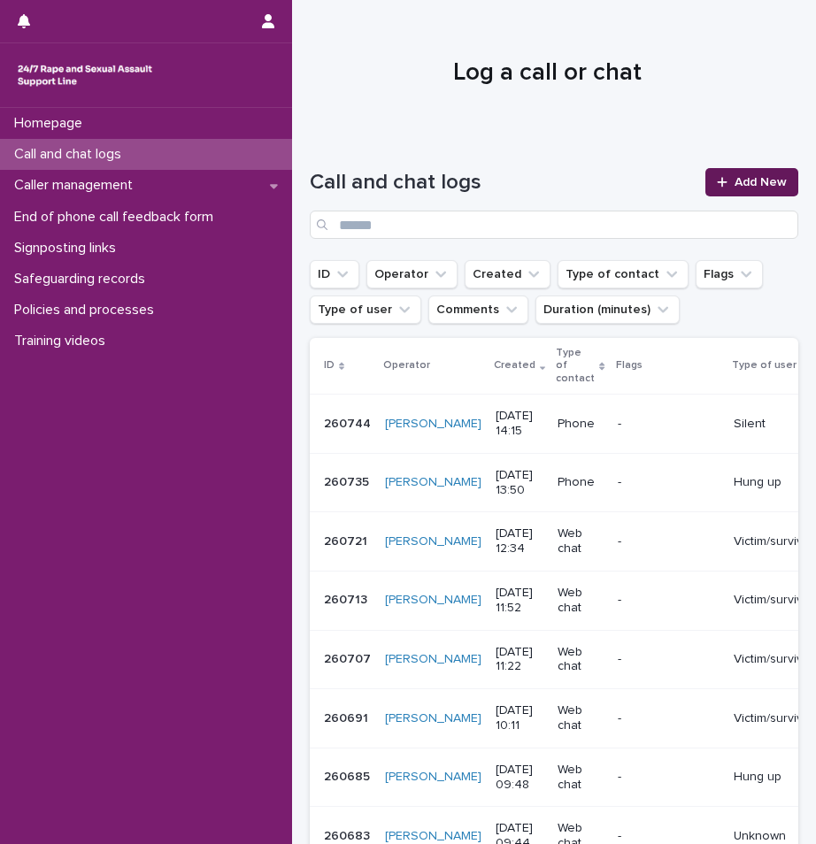
click at [739, 179] on span "Add New" at bounding box center [760, 182] width 52 height 12
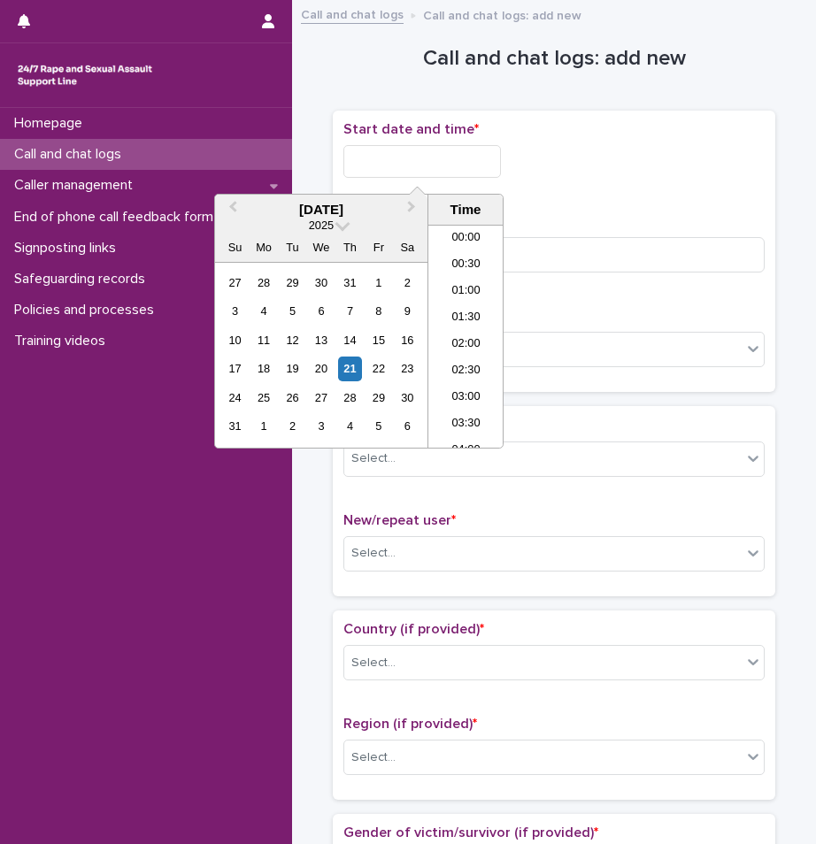
click at [456, 166] on input "text" at bounding box center [421, 161] width 157 height 33
click at [350, 364] on div "21" at bounding box center [350, 369] width 24 height 24
click at [461, 336] on li "14:30" at bounding box center [465, 336] width 75 height 27
click at [451, 158] on input "**********" at bounding box center [421, 161] width 157 height 33
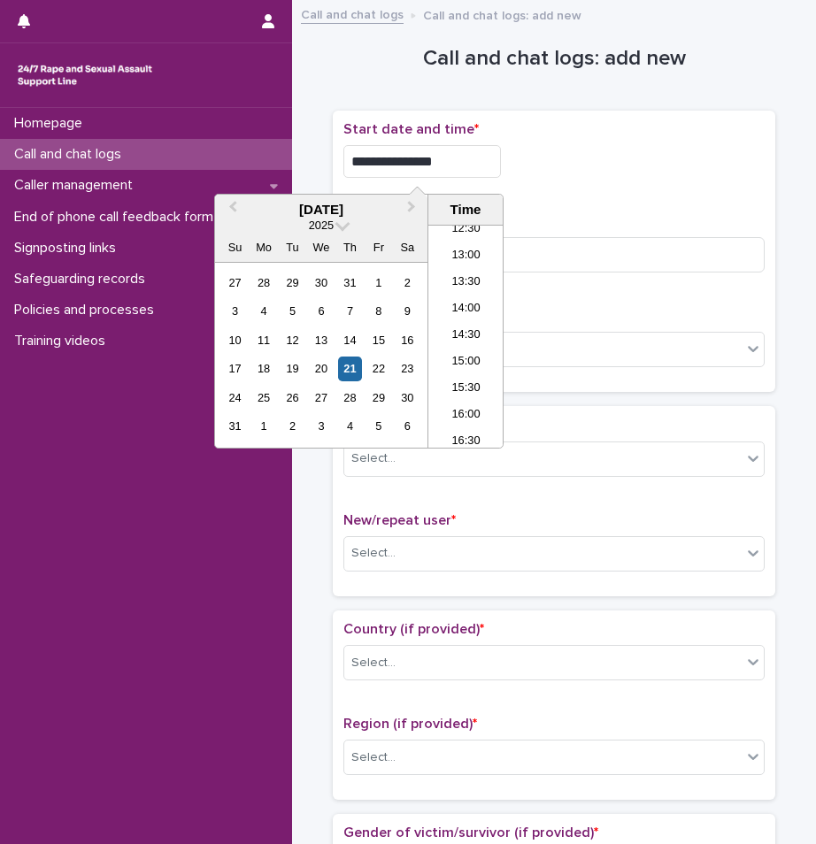
type input "**********"
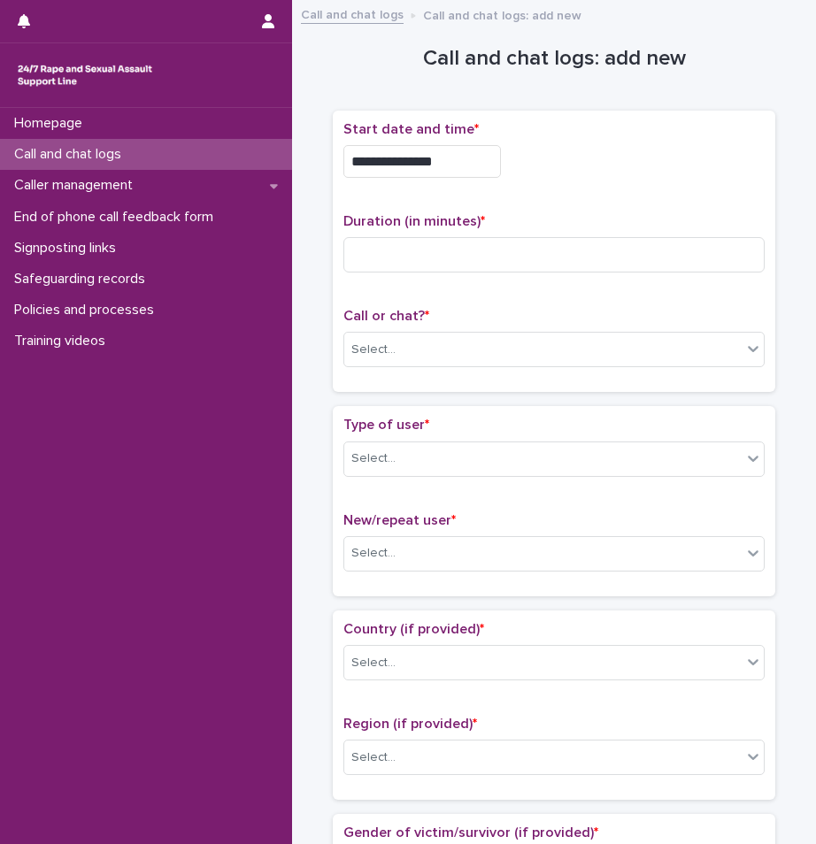
click at [438, 256] on input at bounding box center [553, 254] width 421 height 35
type input "*"
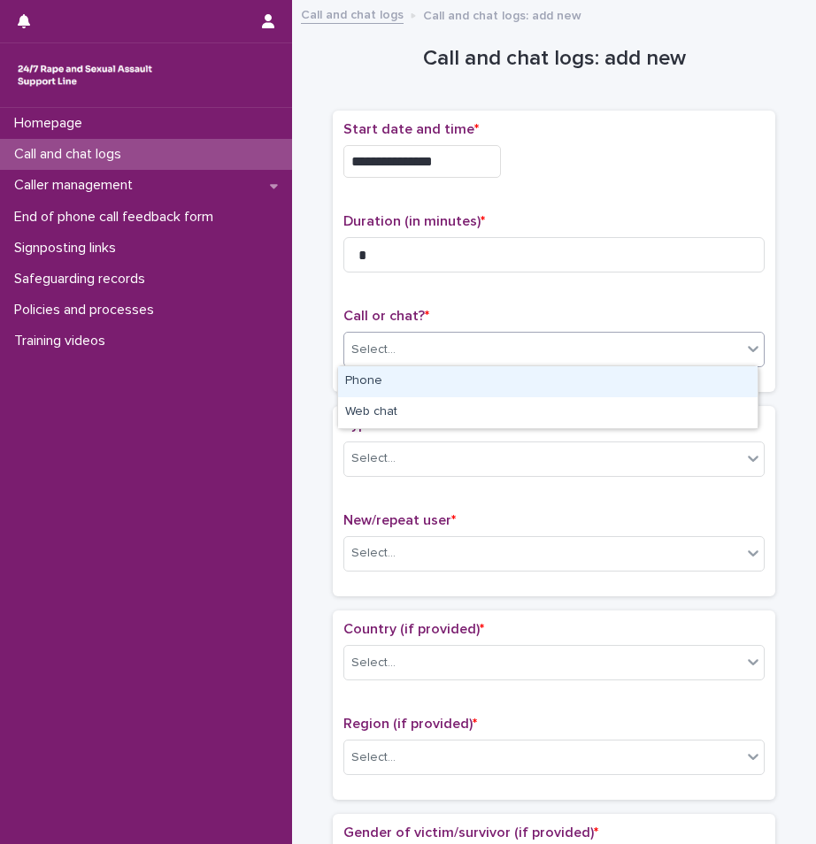
click at [438, 357] on div "Select..." at bounding box center [542, 349] width 397 height 29
click at [418, 380] on div "Phone" at bounding box center [547, 381] width 419 height 31
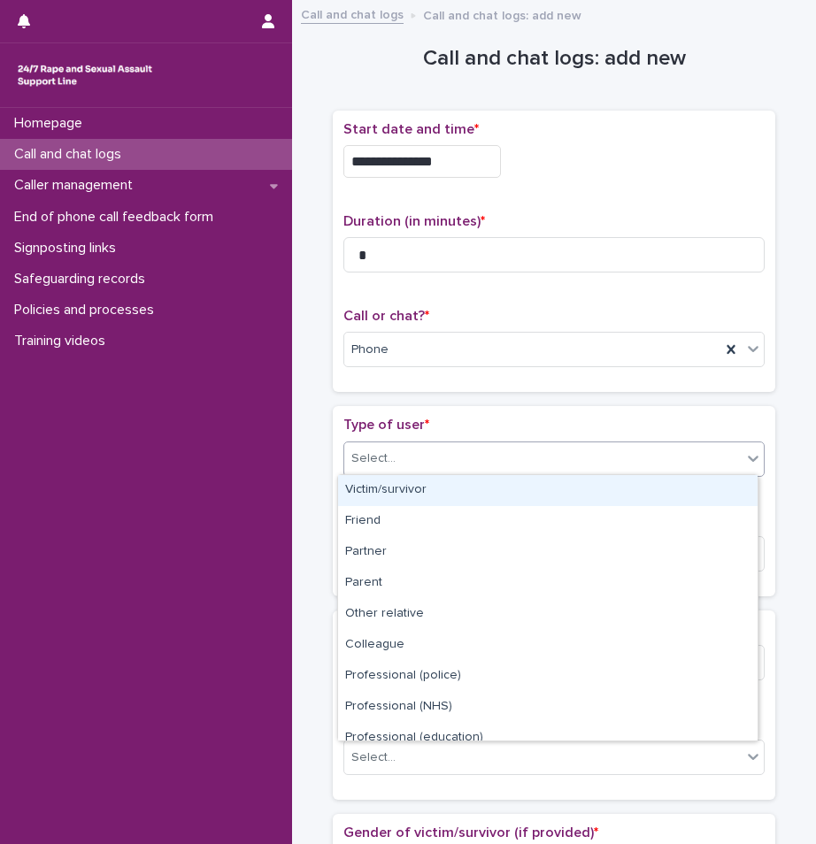
click at [407, 457] on div "Select..." at bounding box center [542, 458] width 397 height 29
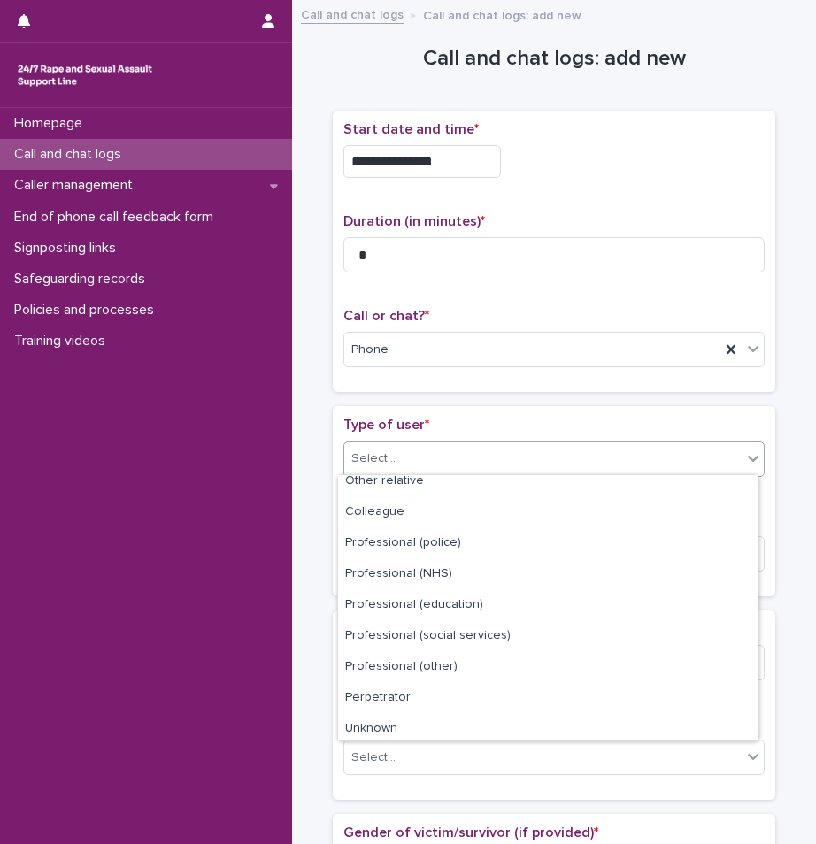
scroll to position [199, 0]
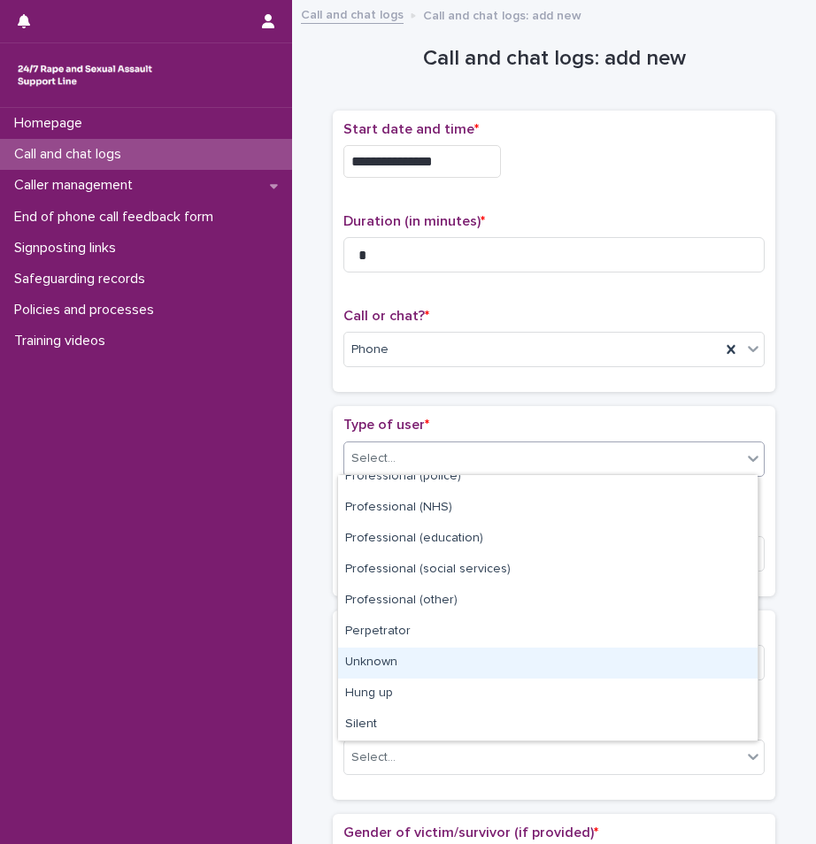
click at [420, 657] on div "Unknown" at bounding box center [547, 663] width 419 height 31
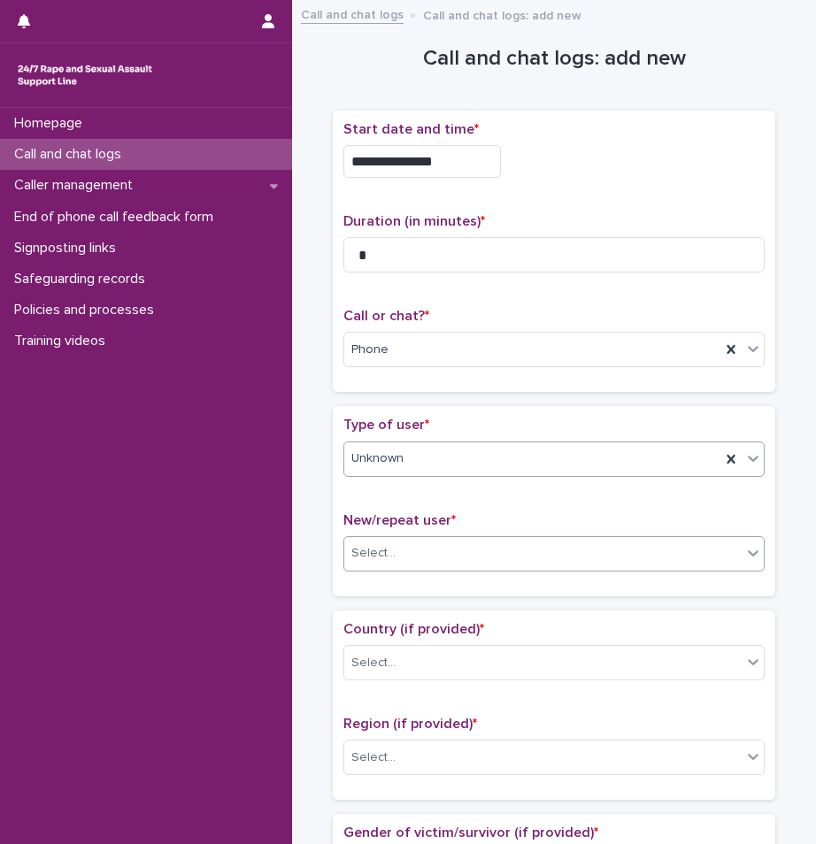
click at [519, 549] on div "Select..." at bounding box center [542, 553] width 397 height 29
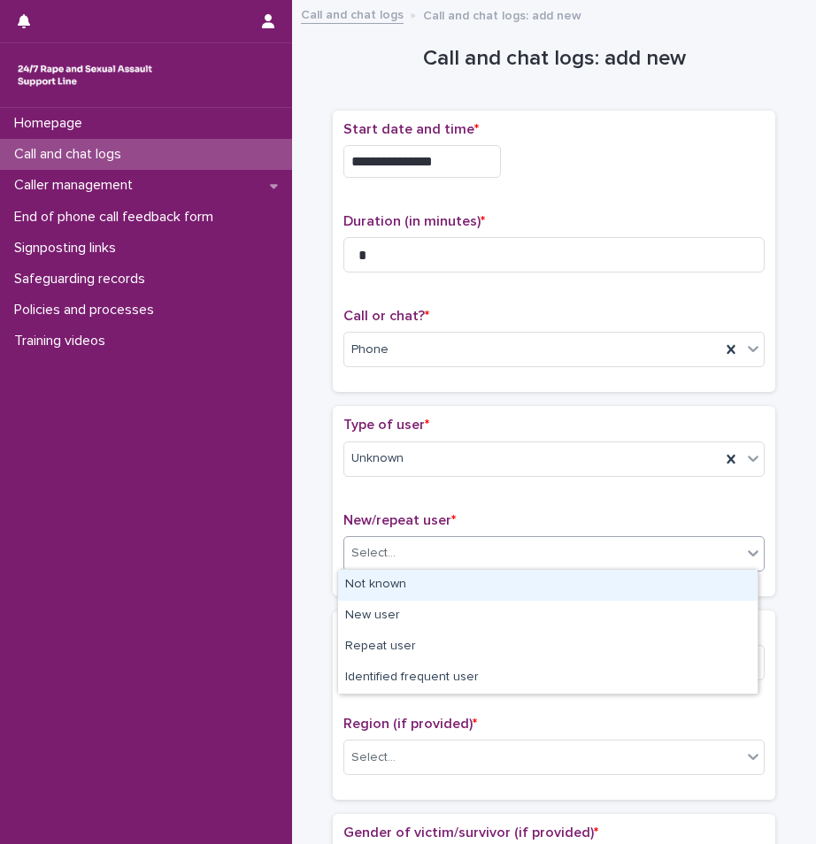
click at [428, 584] on div "Not known" at bounding box center [547, 585] width 419 height 31
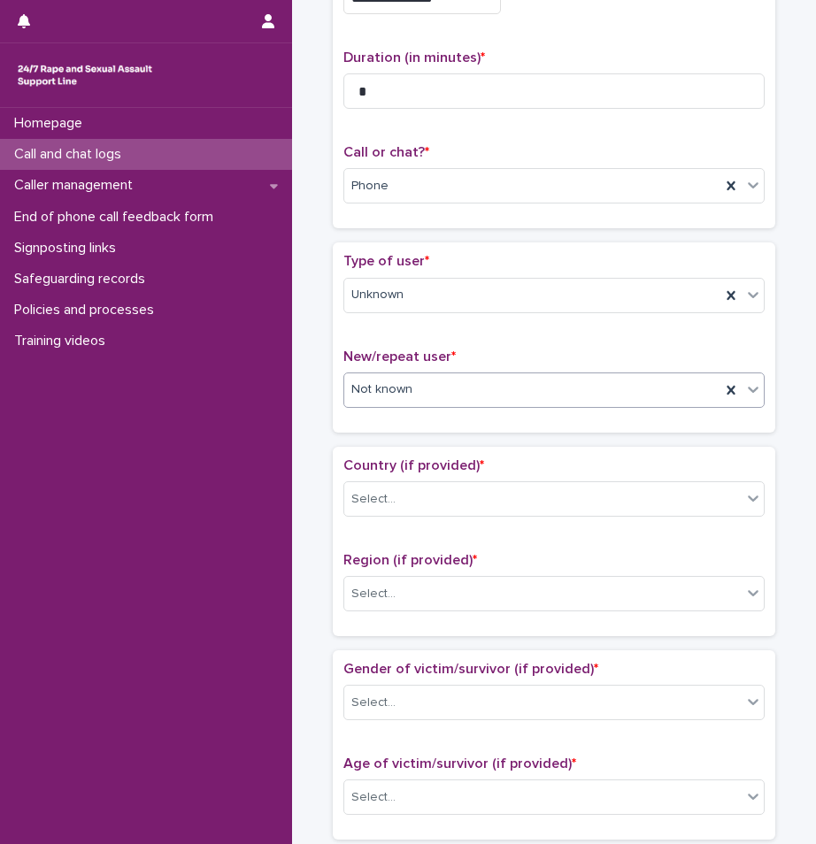
scroll to position [177, 0]
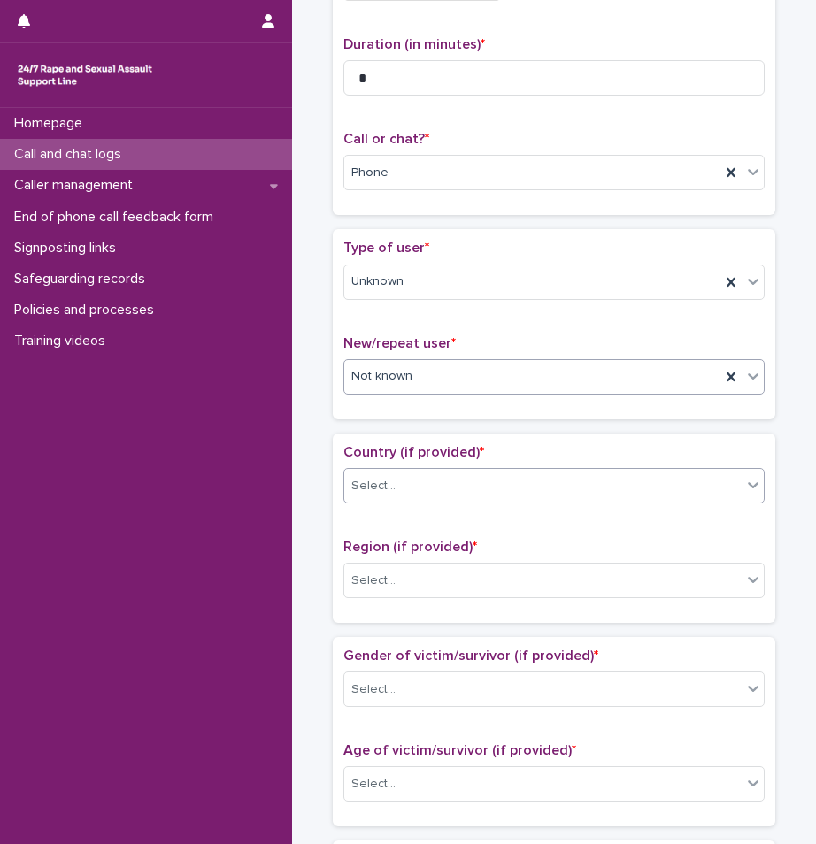
click at [506, 472] on div "Select..." at bounding box center [542, 486] width 397 height 29
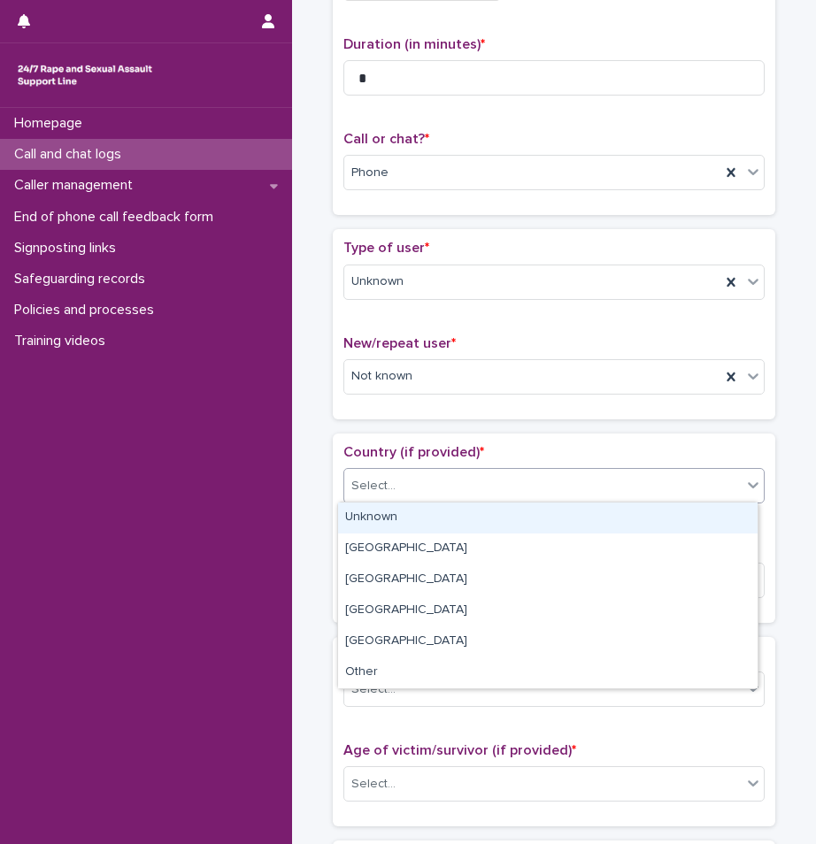
click at [406, 519] on div "Unknown" at bounding box center [547, 518] width 419 height 31
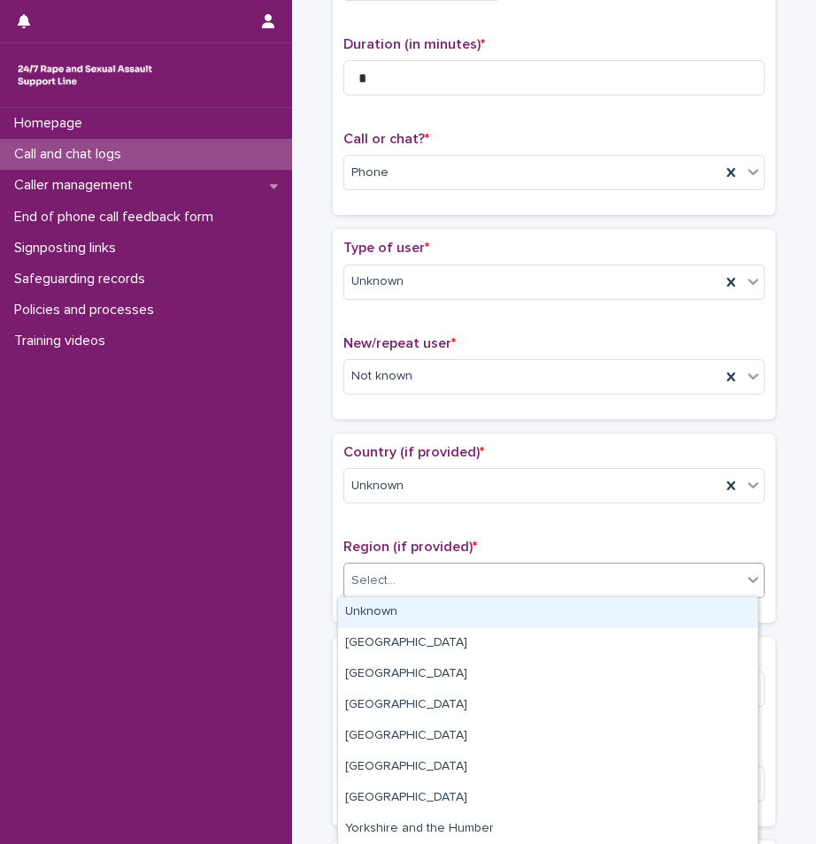
click at [374, 580] on div "Select..." at bounding box center [373, 581] width 44 height 19
click at [373, 611] on div "Unknown" at bounding box center [547, 612] width 419 height 31
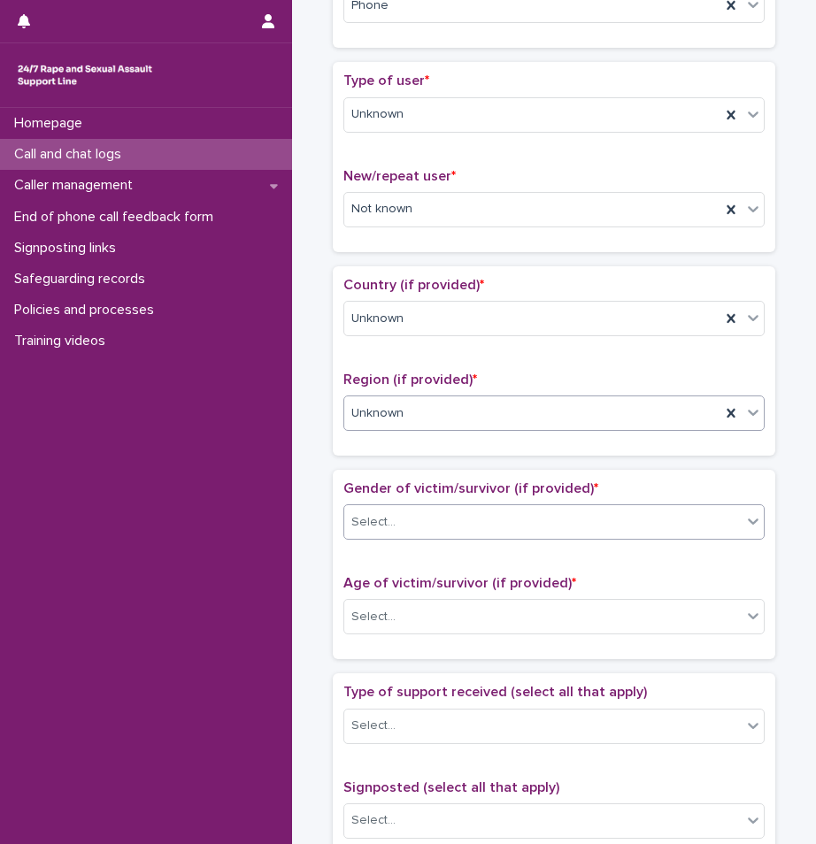
scroll to position [354, 0]
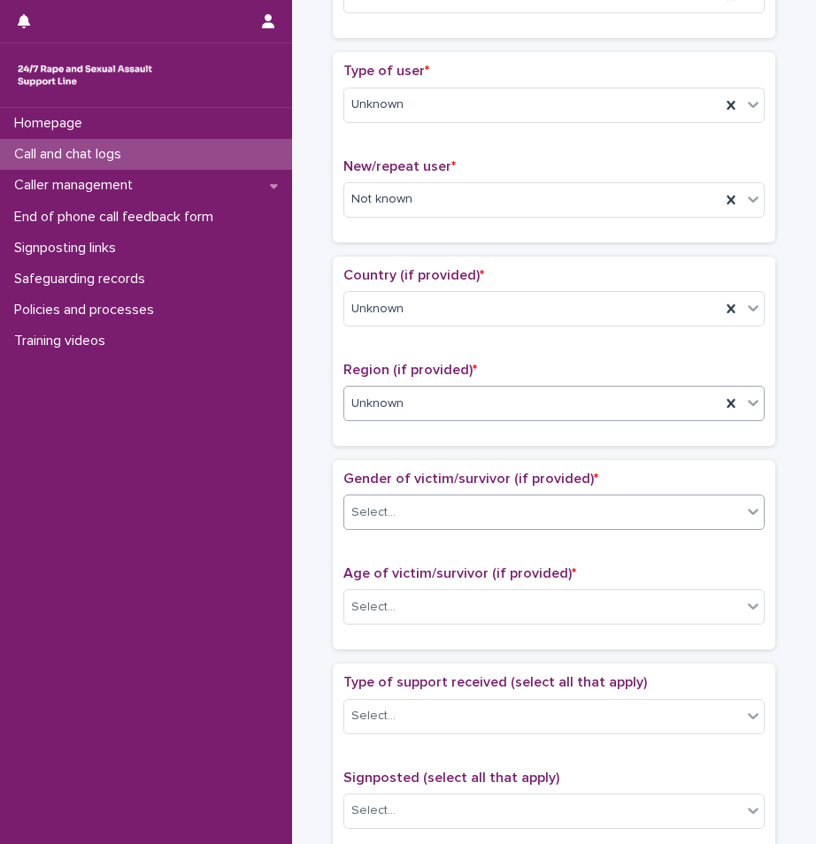
click at [434, 508] on div "Select..." at bounding box center [542, 512] width 397 height 29
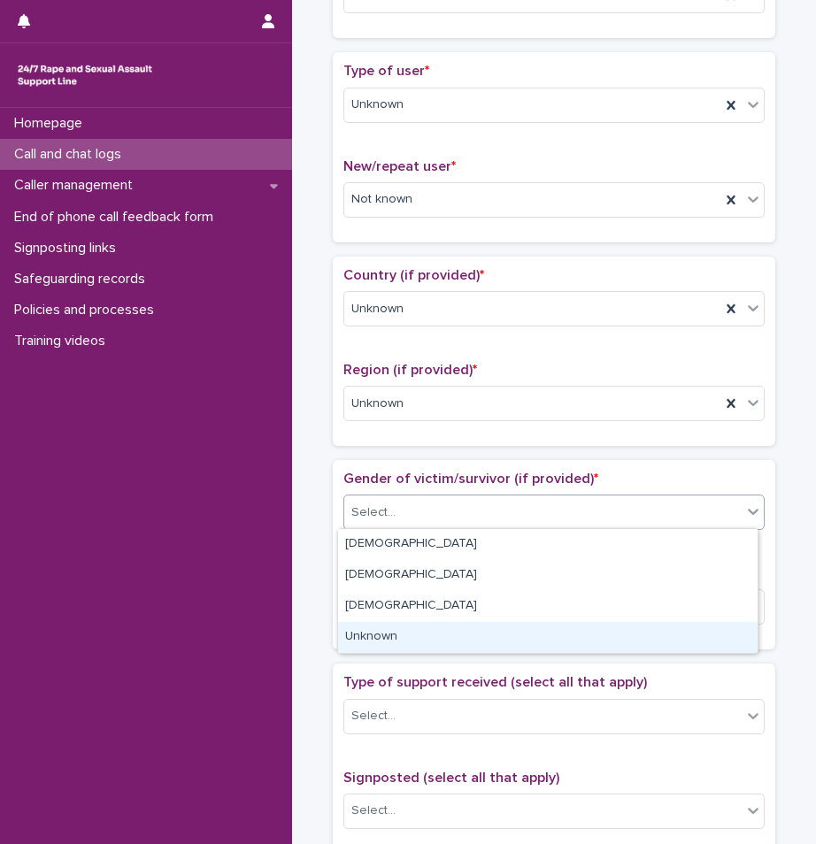
click at [357, 644] on div "Unknown" at bounding box center [547, 637] width 419 height 31
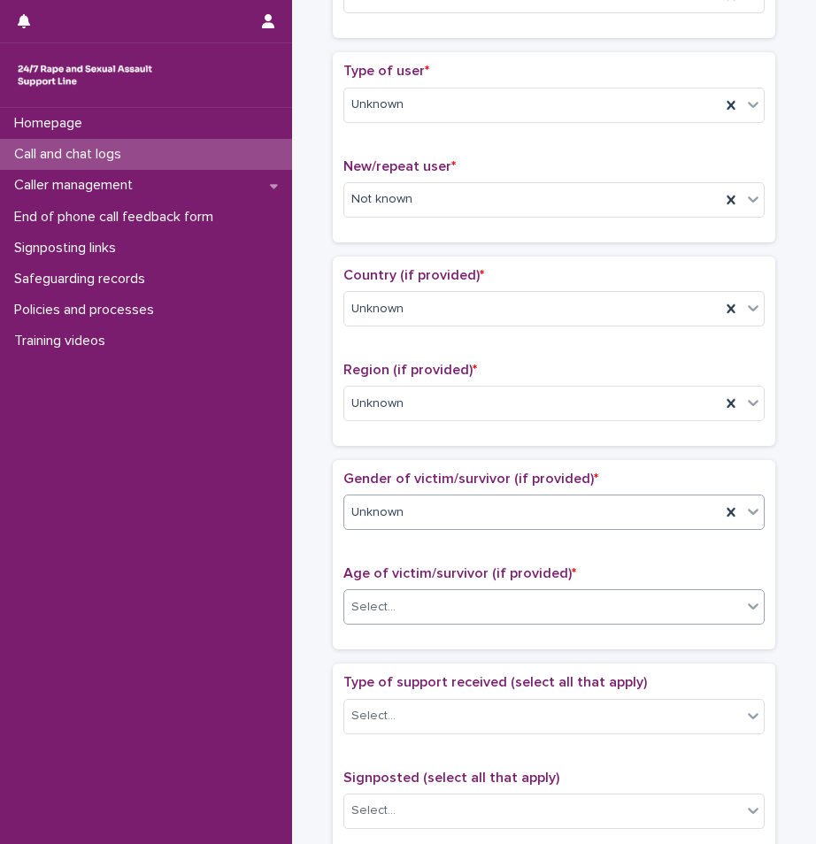
click at [404, 589] on div "Select..." at bounding box center [553, 606] width 421 height 35
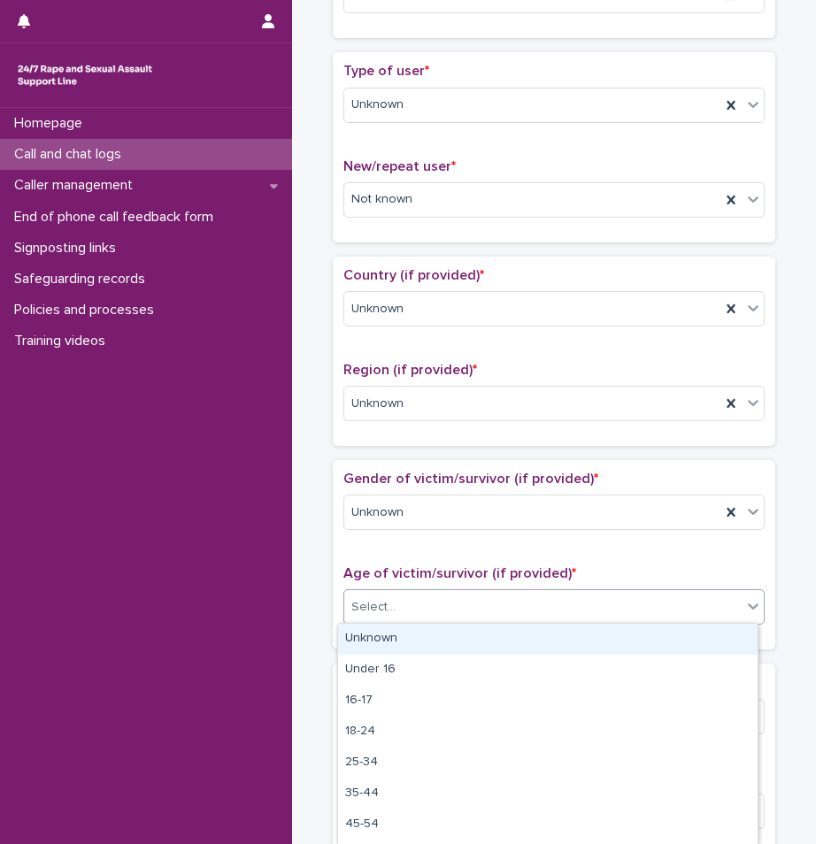
click at [393, 644] on div "Unknown" at bounding box center [547, 639] width 419 height 31
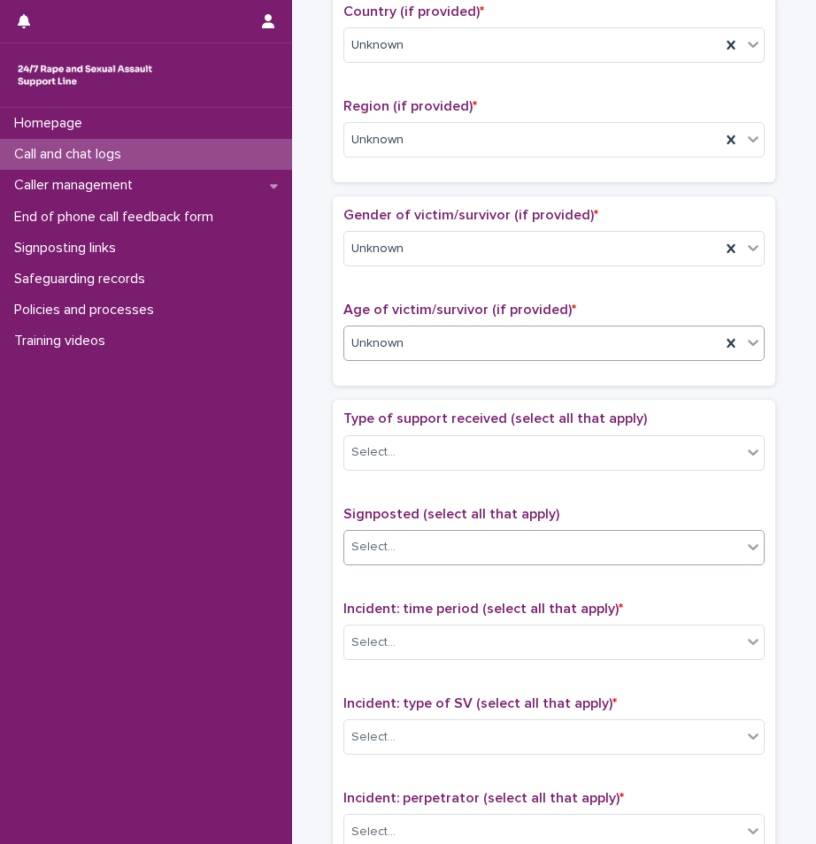
scroll to position [619, 0]
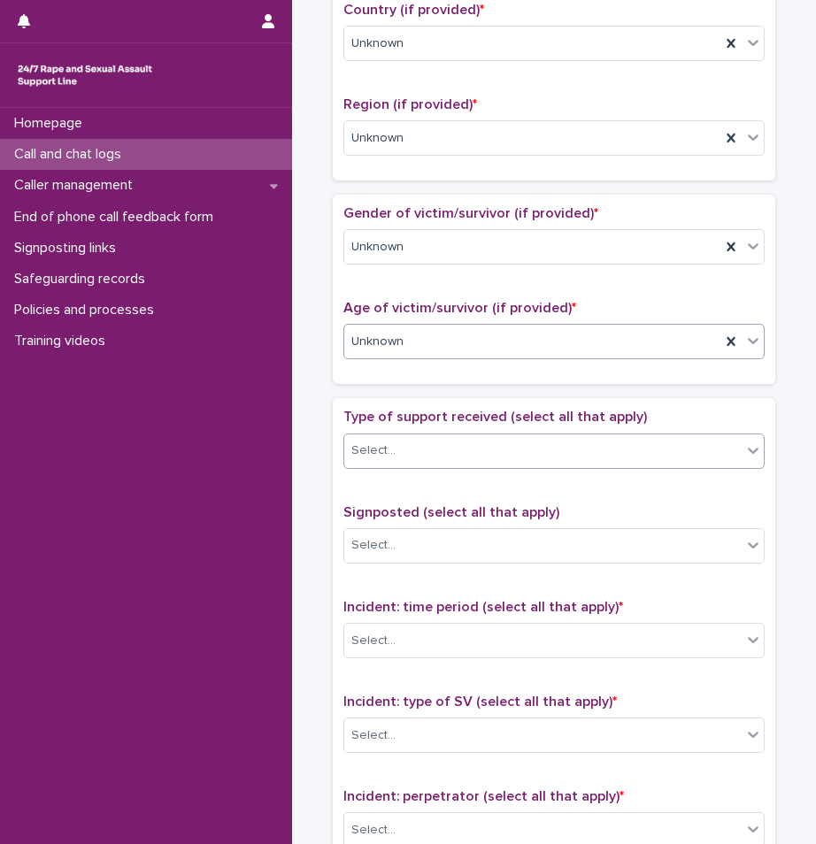
click at [373, 451] on div "Select..." at bounding box center [373, 451] width 44 height 19
click at [309, 561] on div "**********" at bounding box center [554, 318] width 506 height 1855
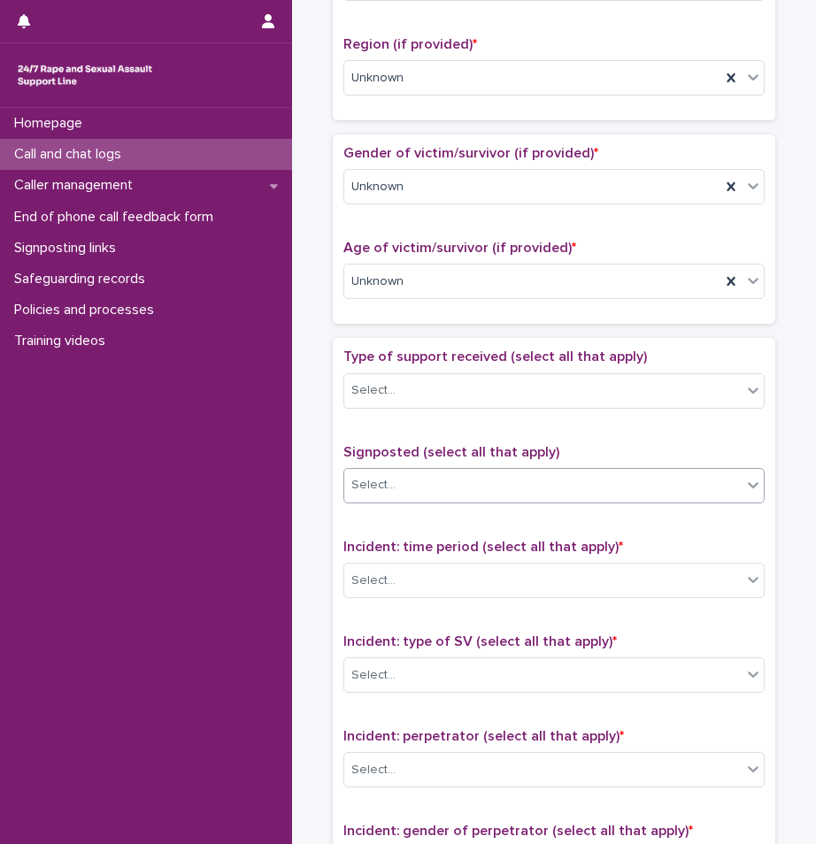
scroll to position [708, 0]
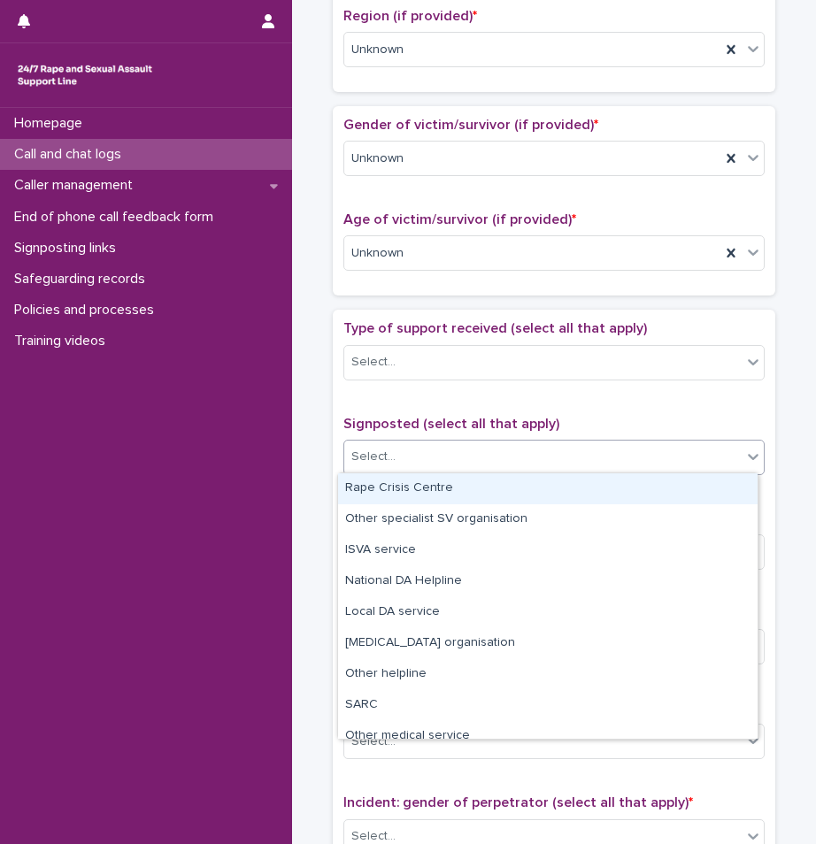
drag, startPoint x: 475, startPoint y: 449, endPoint x: 472, endPoint y: 459, distance: 10.4
click at [472, 459] on div "Select..." at bounding box center [542, 456] width 397 height 29
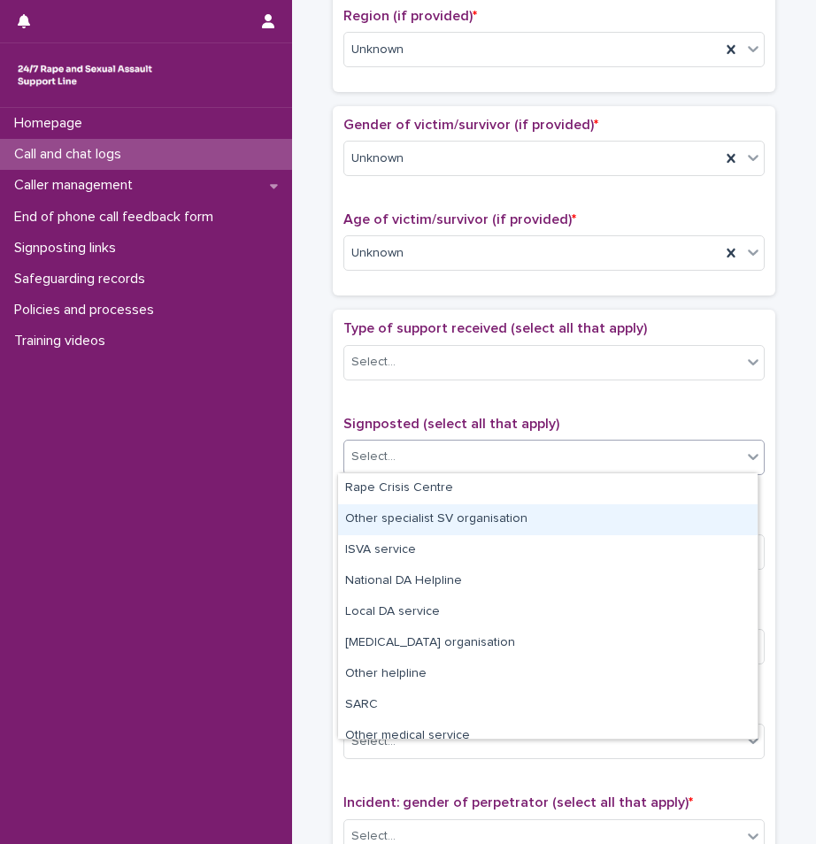
click at [286, 486] on div "Homepage Call and chat logs Caller management End of phone call feedback form S…" at bounding box center [146, 476] width 292 height 736
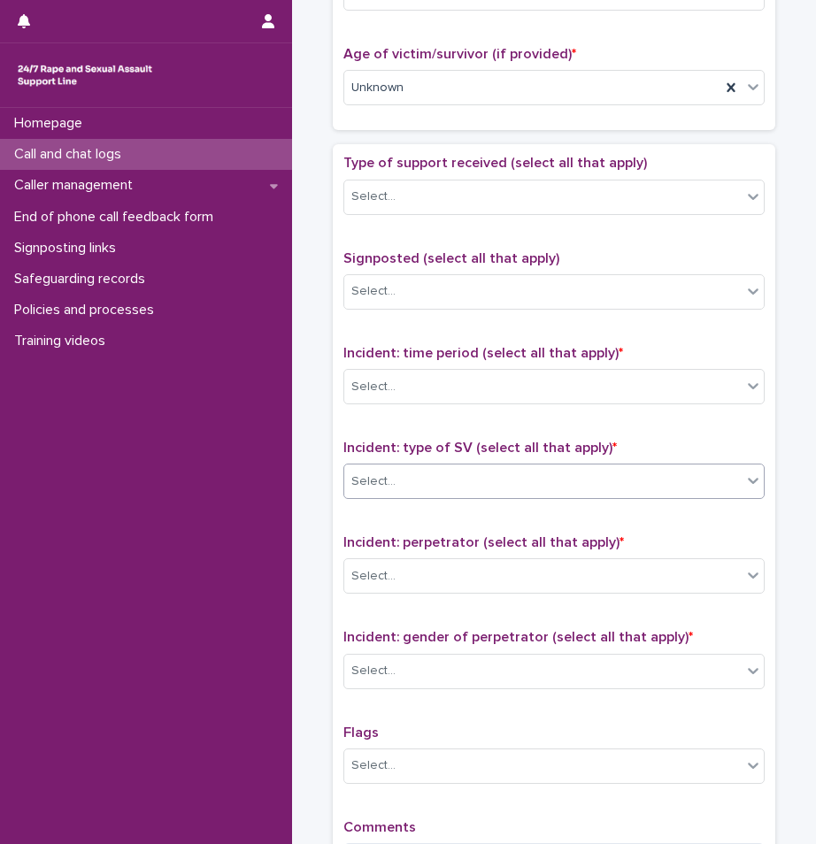
scroll to position [885, 0]
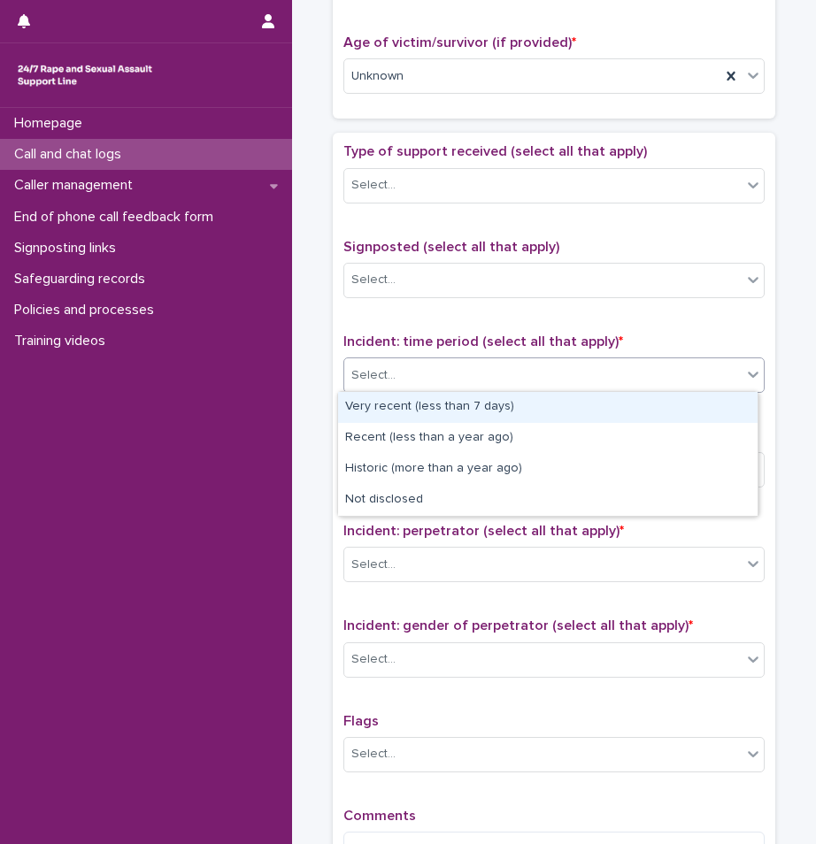
click at [532, 361] on div "Select..." at bounding box center [542, 375] width 397 height 29
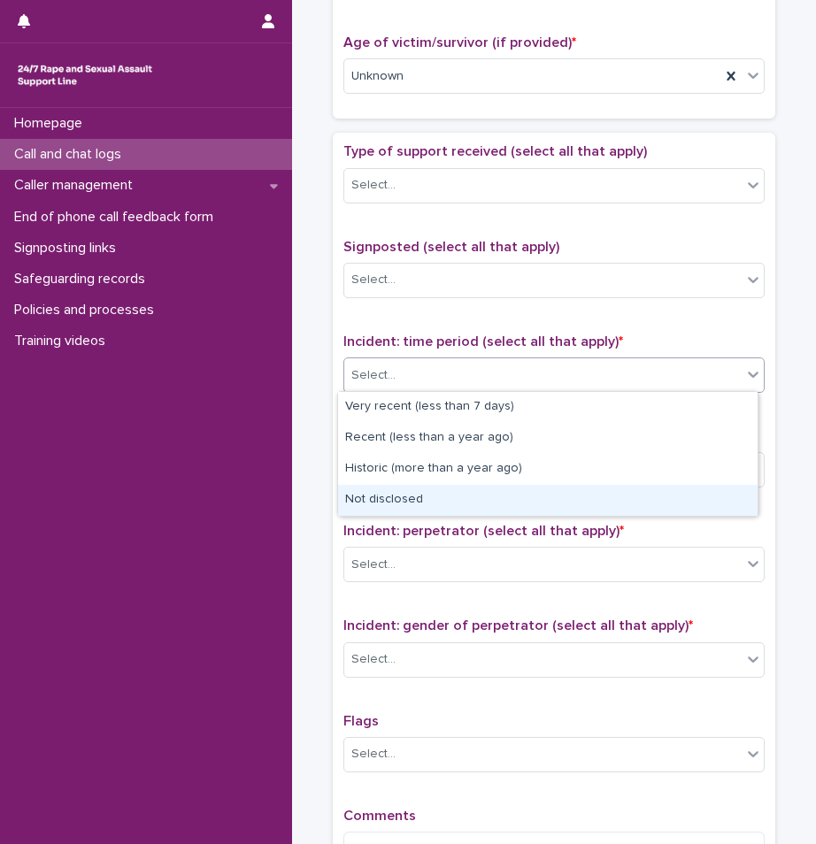
click at [403, 493] on div "Not disclosed" at bounding box center [547, 500] width 419 height 31
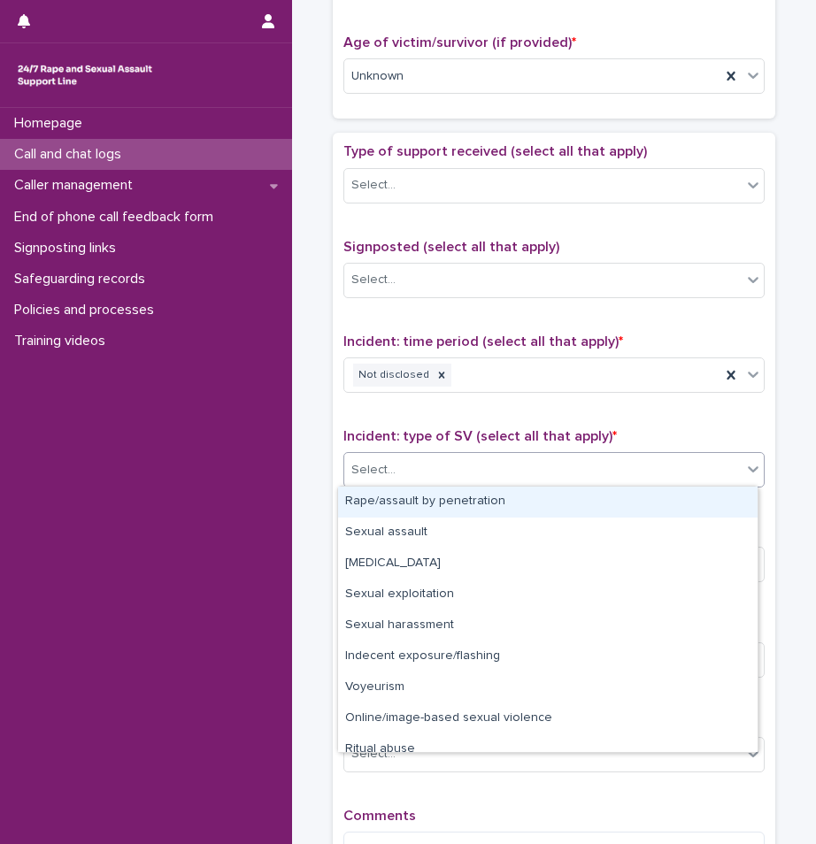
click at [419, 461] on div "Select..." at bounding box center [542, 470] width 397 height 29
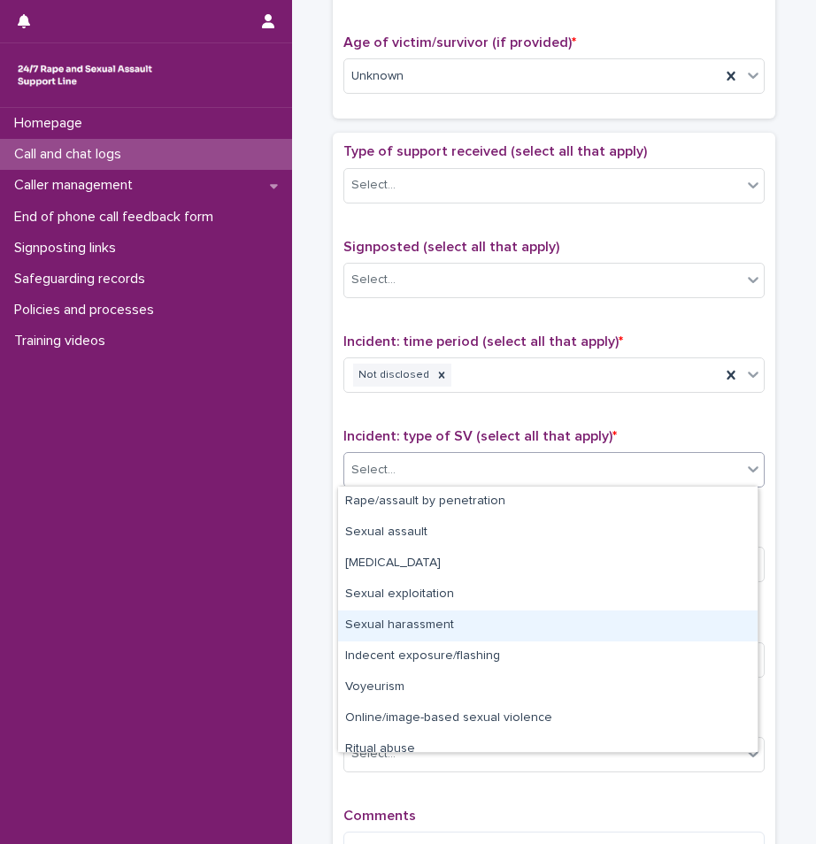
scroll to position [44, 0]
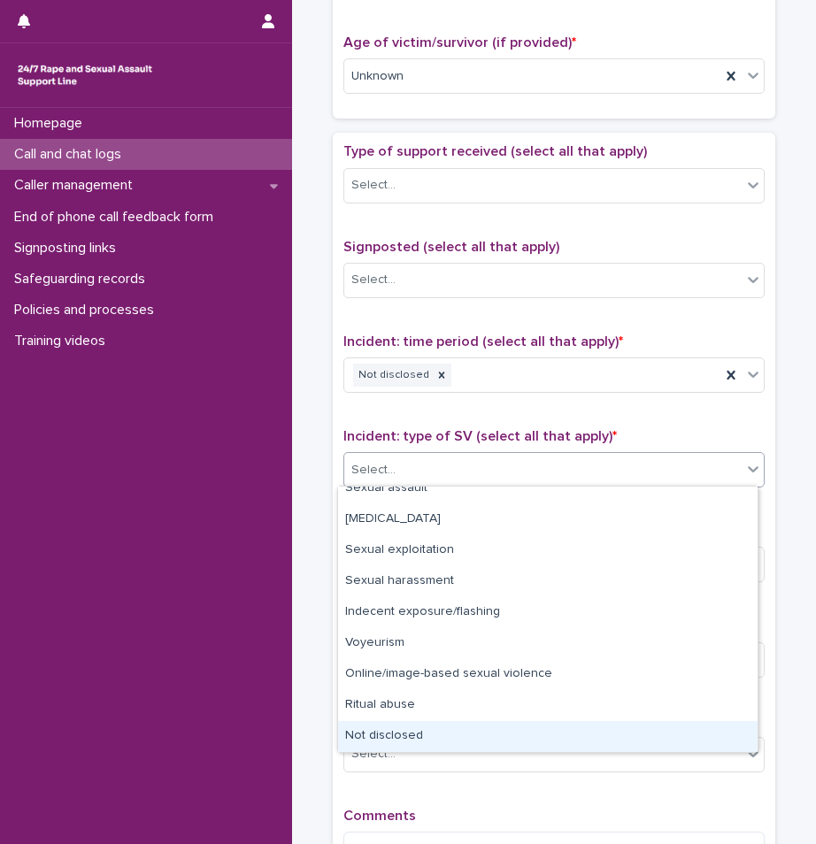
click at [448, 747] on div "Not disclosed" at bounding box center [547, 736] width 419 height 31
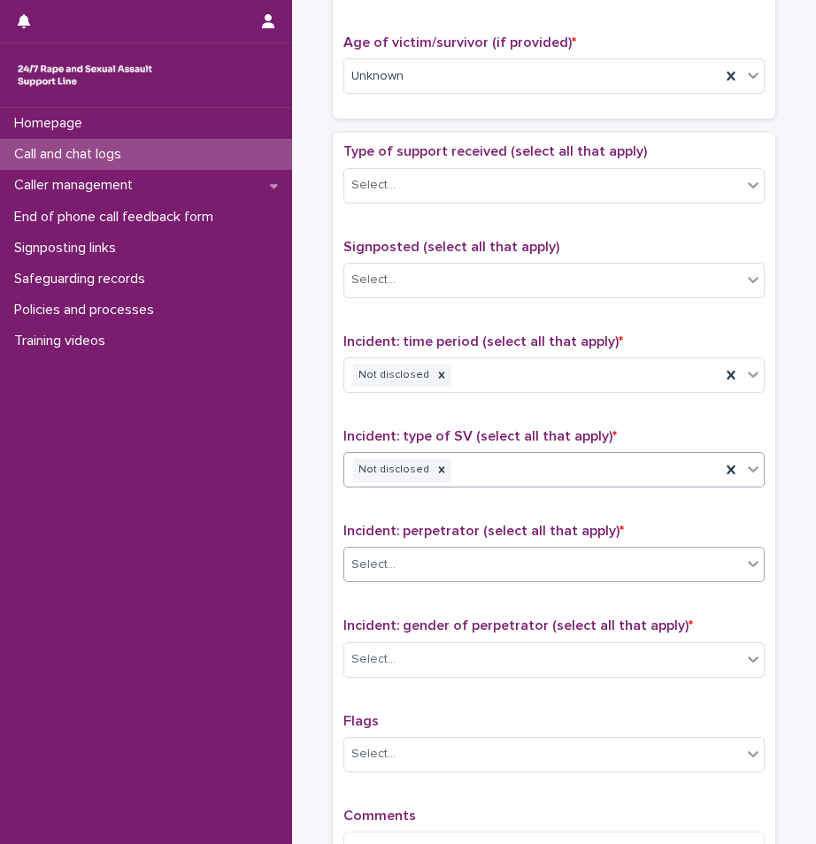
click at [428, 556] on div "Select..." at bounding box center [542, 564] width 397 height 29
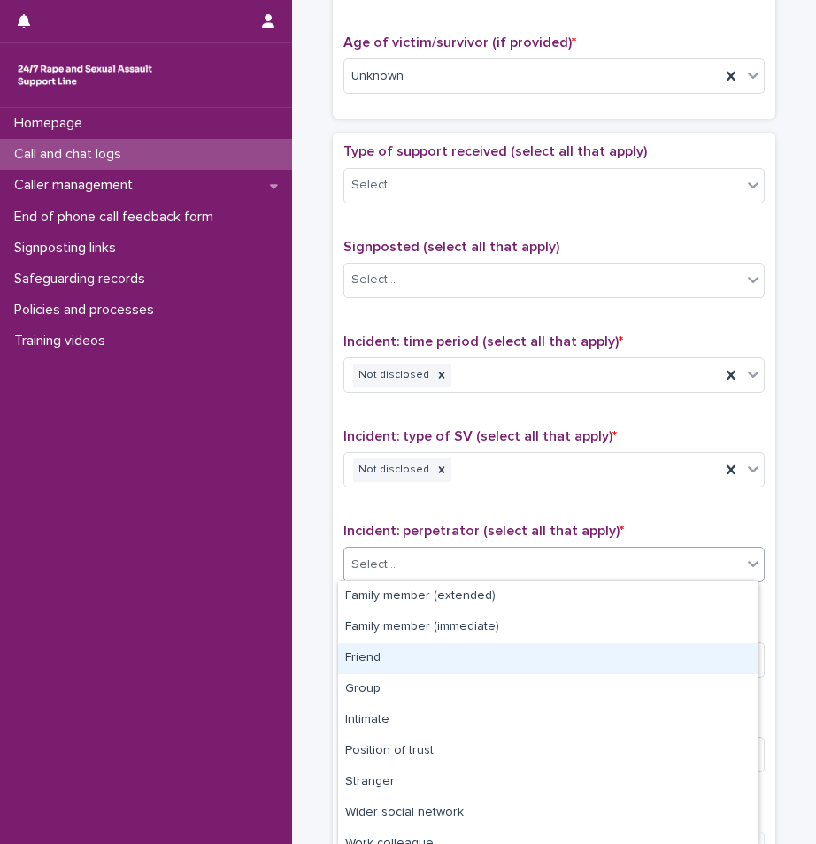
scroll to position [77, 0]
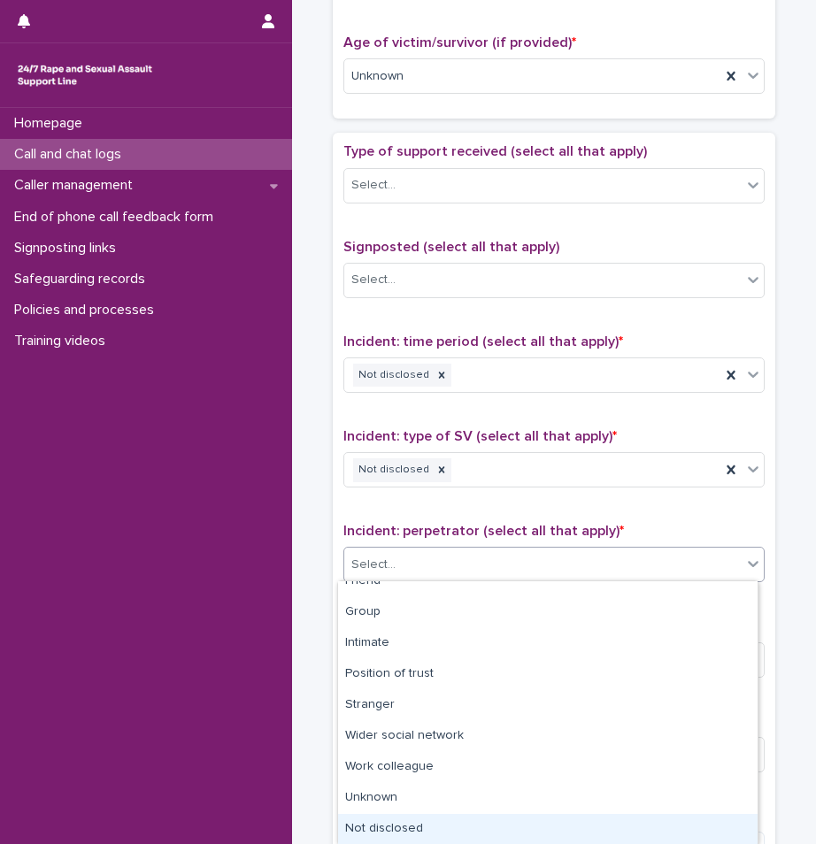
click at [455, 836] on div "Not disclosed" at bounding box center [547, 829] width 419 height 31
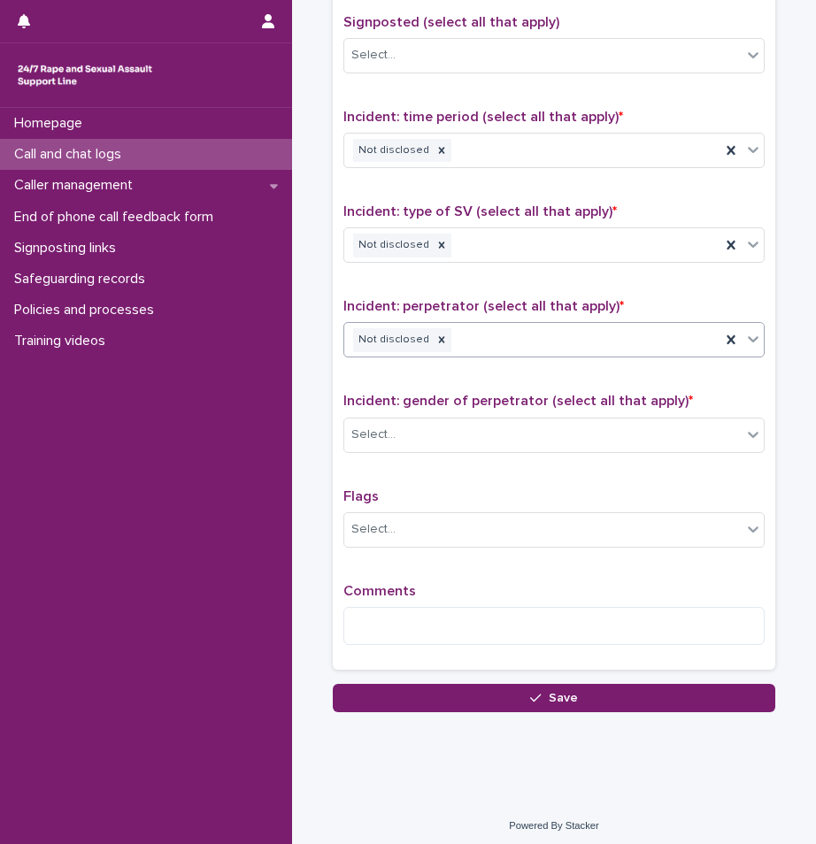
scroll to position [1114, 0]
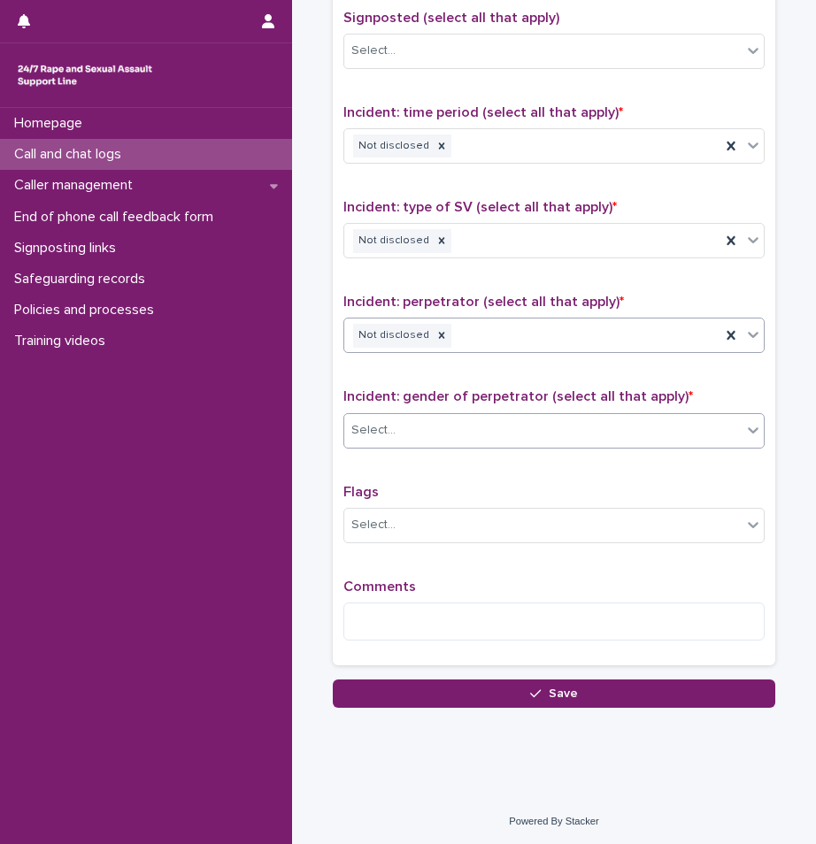
click at [559, 417] on div "Select..." at bounding box center [542, 430] width 397 height 29
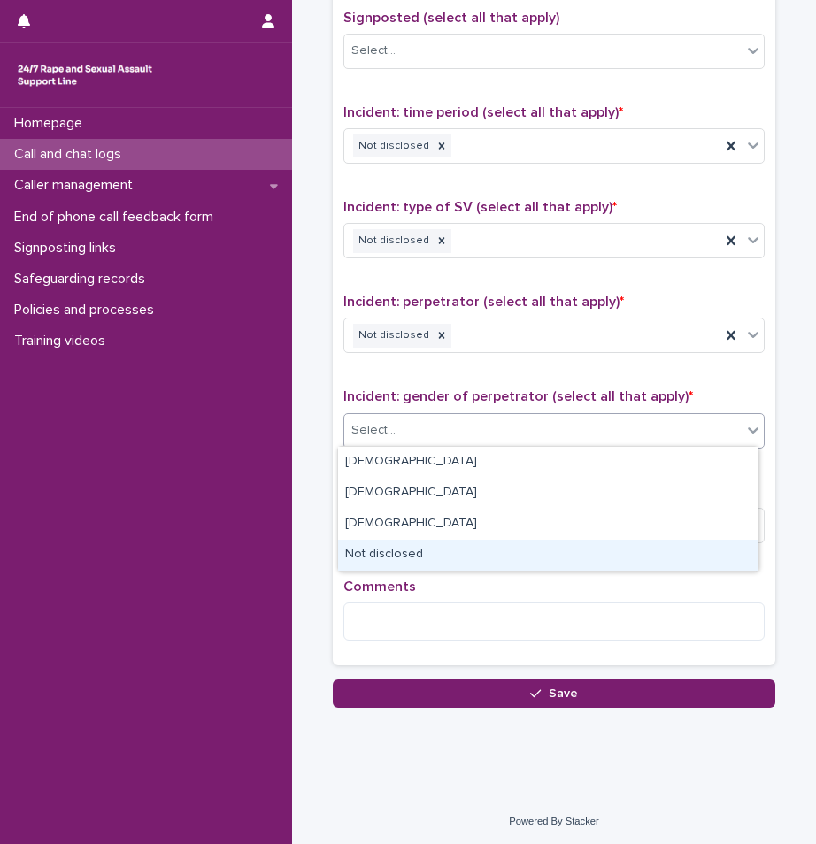
click at [421, 547] on div "Not disclosed" at bounding box center [547, 555] width 419 height 31
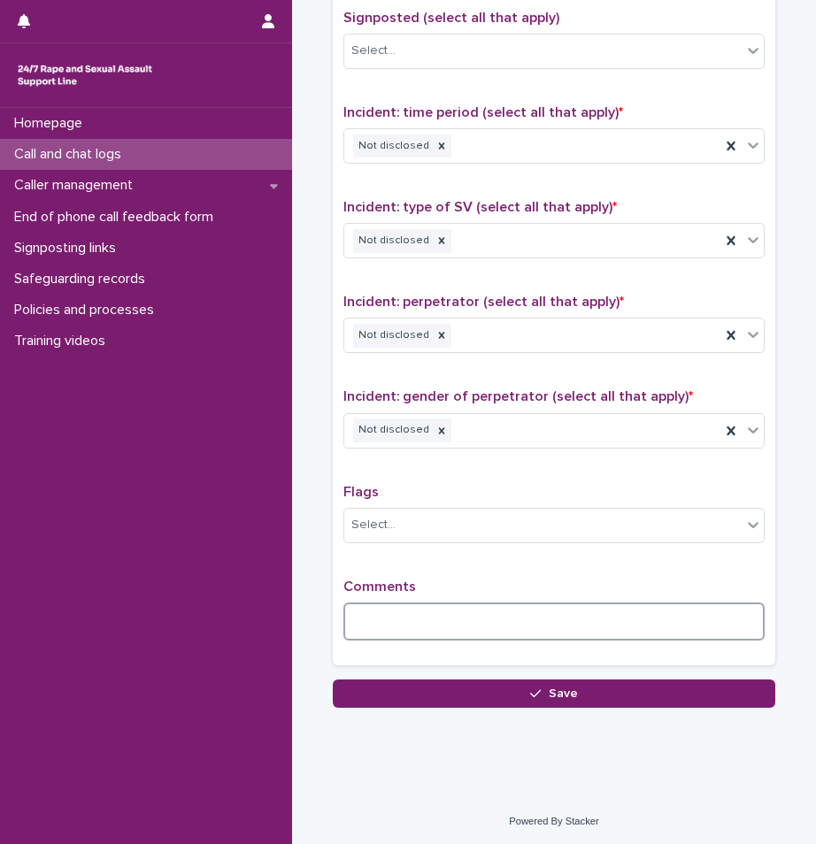
click at [456, 618] on textarea at bounding box center [553, 622] width 421 height 38
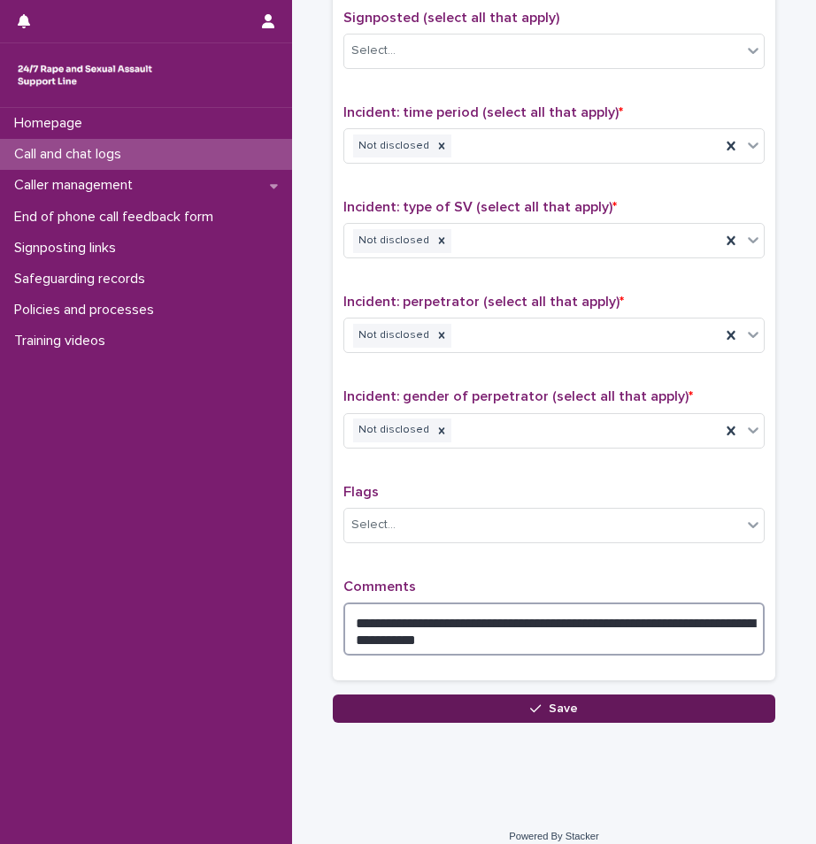
type textarea "**********"
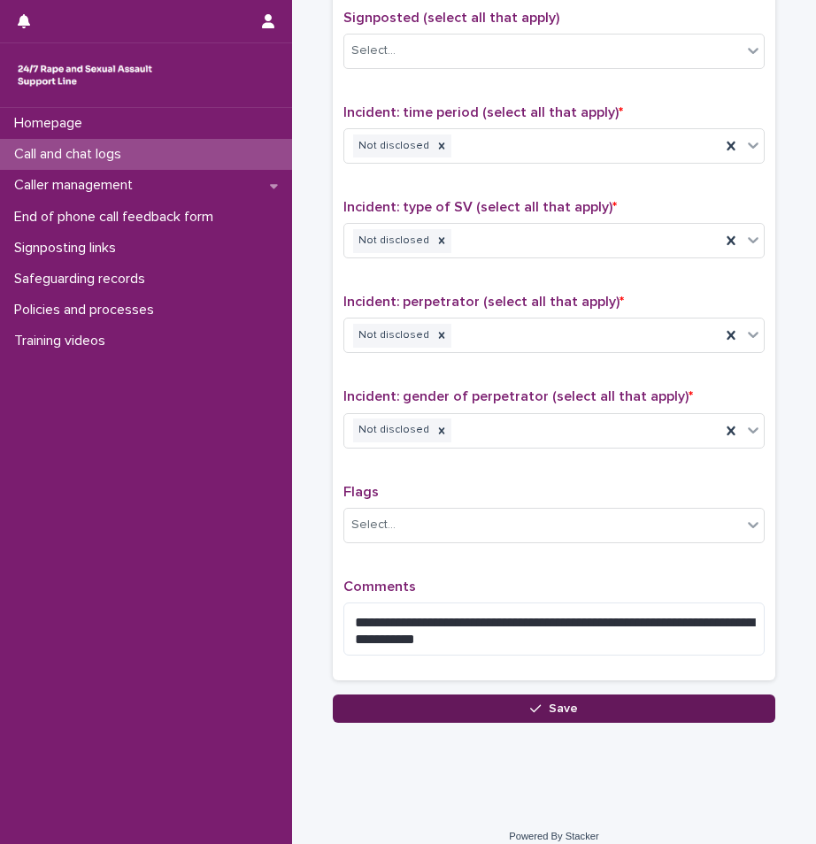
click at [404, 711] on button "Save" at bounding box center [554, 709] width 442 height 28
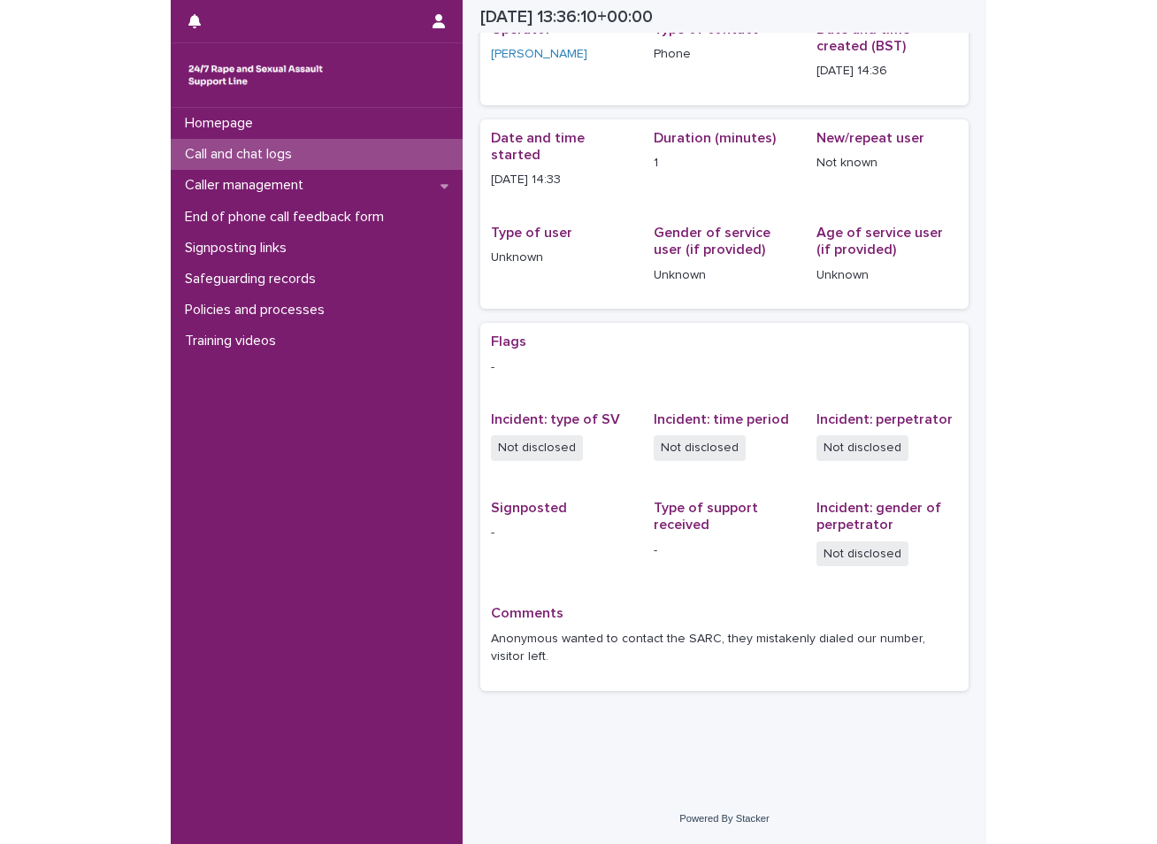
scroll to position [79, 0]
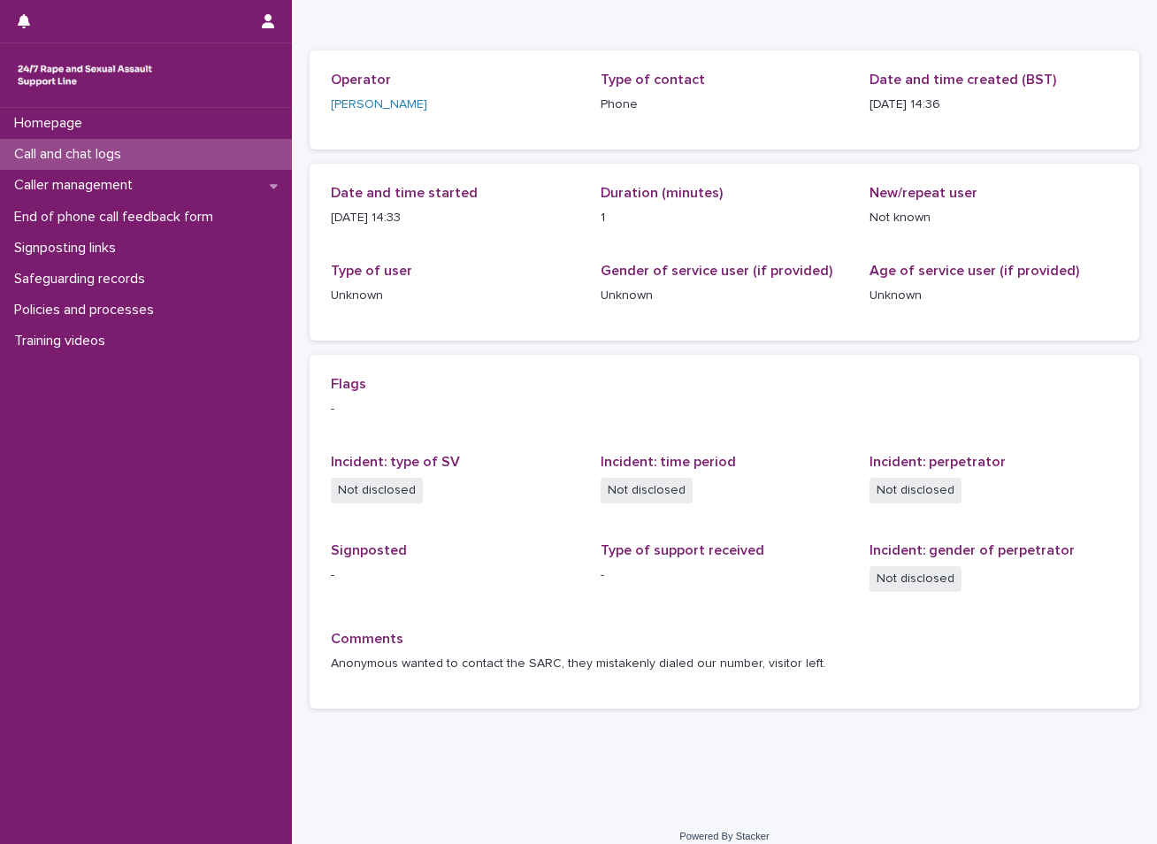
click at [169, 166] on div "Call and chat logs" at bounding box center [146, 154] width 292 height 31
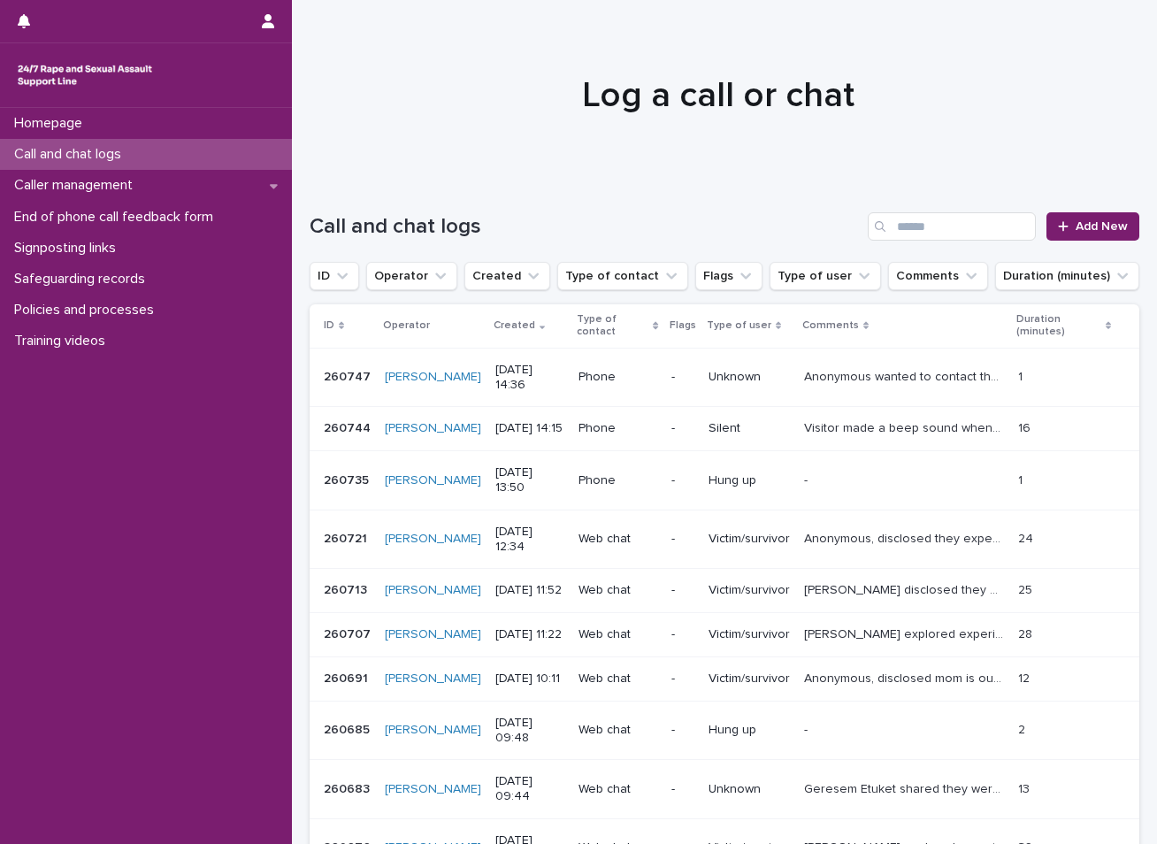
click at [183, 629] on div "Homepage Call and chat logs Caller management End of phone call feedback form S…" at bounding box center [146, 476] width 292 height 736
